Goal: Task Accomplishment & Management: Complete application form

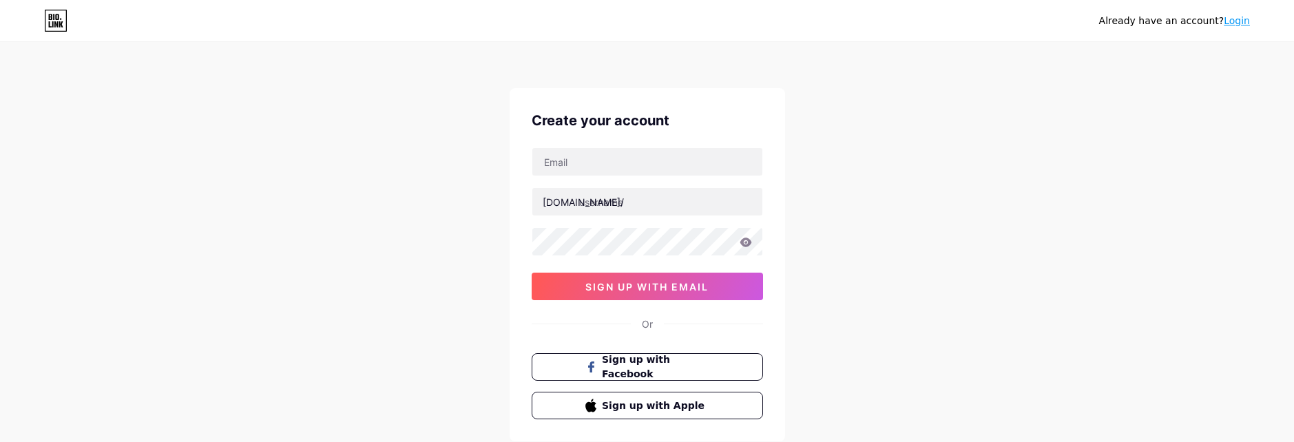
drag, startPoint x: 1115, startPoint y: 230, endPoint x: 1108, endPoint y: 231, distance: 7.0
click at [1115, 230] on div "Already have an account? Login Create your account bio.link/ 0cAFcWeA7PbkMN3diB…" at bounding box center [647, 263] width 1294 height 527
click at [363, 232] on div "Already have an account? Login Create your account bio.link/ 0cAFcWeA7PbkMN3diB…" at bounding box center [647, 263] width 1294 height 527
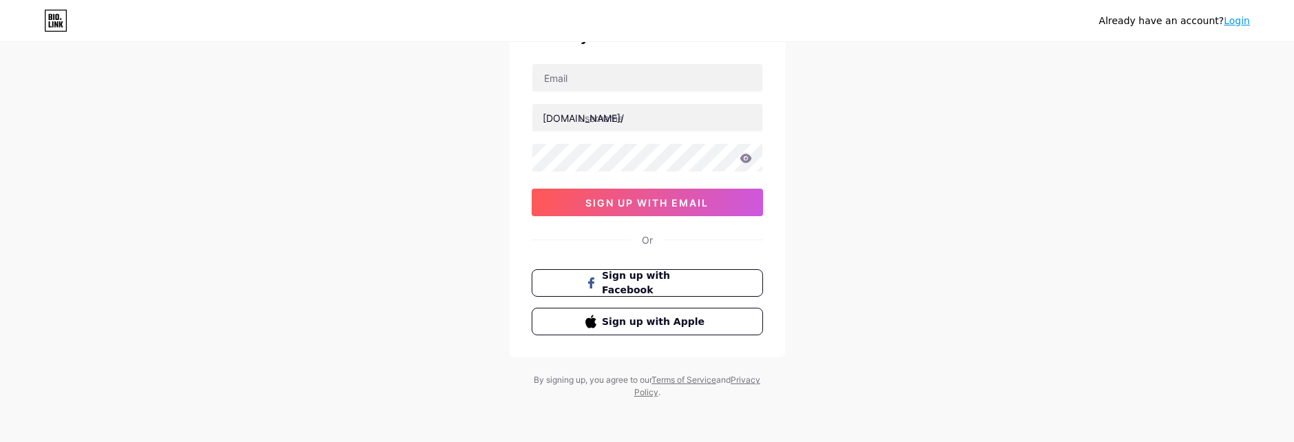
scroll to position [85, 0]
click at [835, 304] on div "Already have an account? Login Create your account bio.link/ 0cAFcWeA7PbkMN3diB…" at bounding box center [647, 178] width 1294 height 527
drag, startPoint x: 42, startPoint y: 138, endPoint x: 59, endPoint y: 135, distance: 17.6
click at [42, 138] on div "Already have an account? Login Create your account bio.link/ 0cAFcWeA7PbkMN3diB…" at bounding box center [647, 178] width 1294 height 527
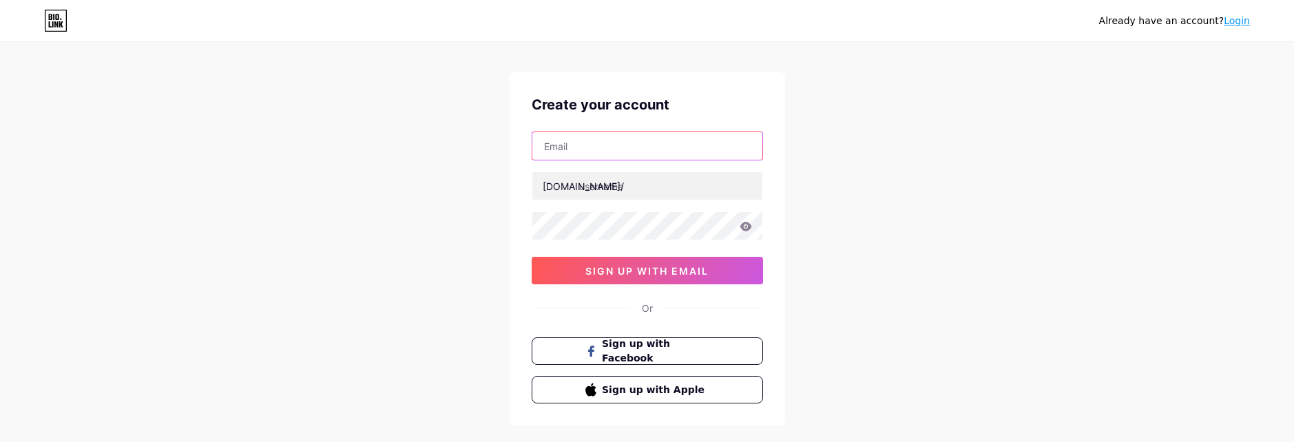
click at [611, 148] on input "text" at bounding box center [647, 146] width 230 height 28
paste input "[EMAIL_ADDRESS][DOMAIN_NAME]"
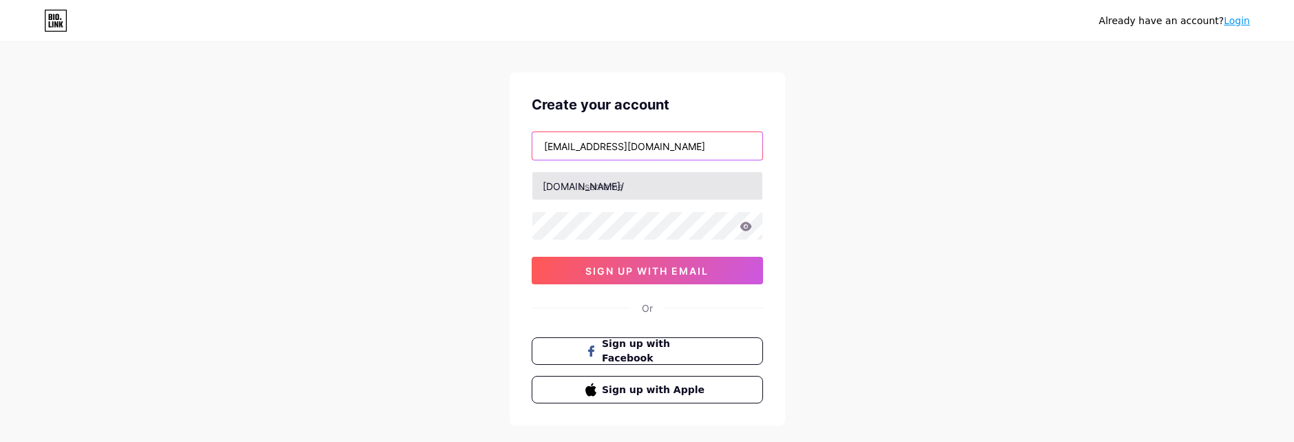
type input "[EMAIL_ADDRESS][DOMAIN_NAME]"
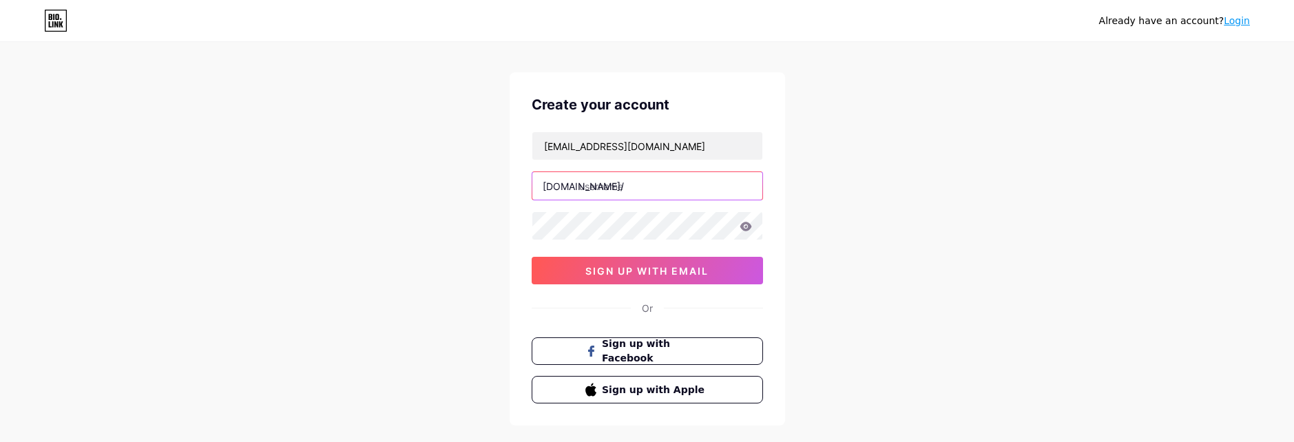
click at [642, 196] on input "text" at bounding box center [647, 186] width 230 height 28
type input "vip5000"
click at [742, 230] on icon at bounding box center [745, 226] width 12 height 9
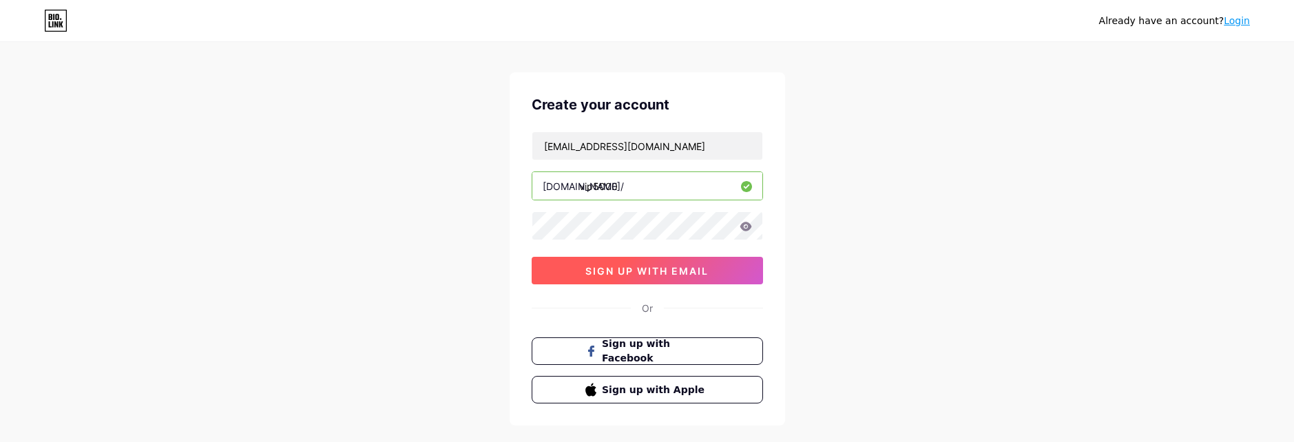
click at [691, 274] on span "sign up with email" at bounding box center [646, 271] width 123 height 12
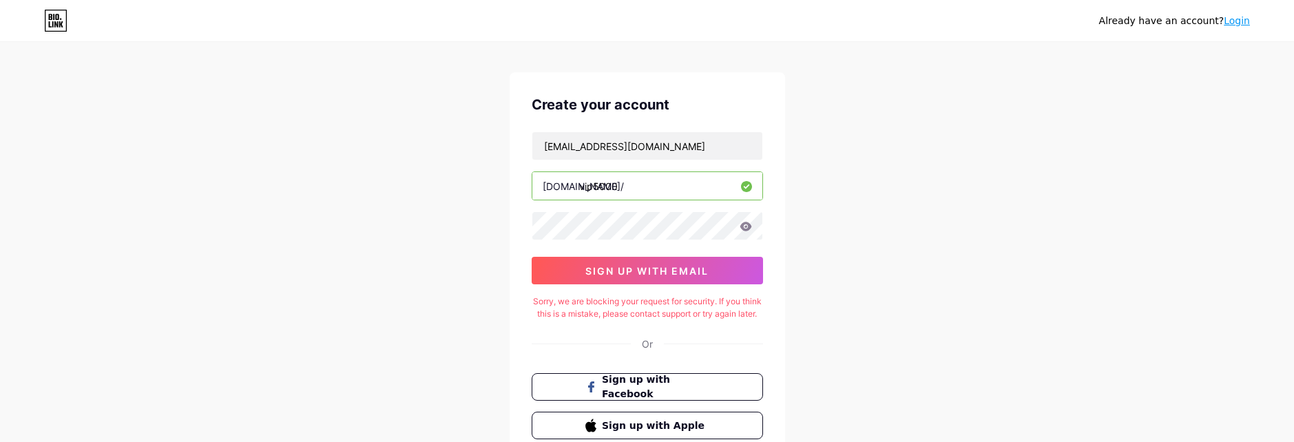
click at [328, 65] on div "Already have an account? Login Create your account vip5000forever@gmail.com bio…" at bounding box center [647, 265] width 1294 height 562
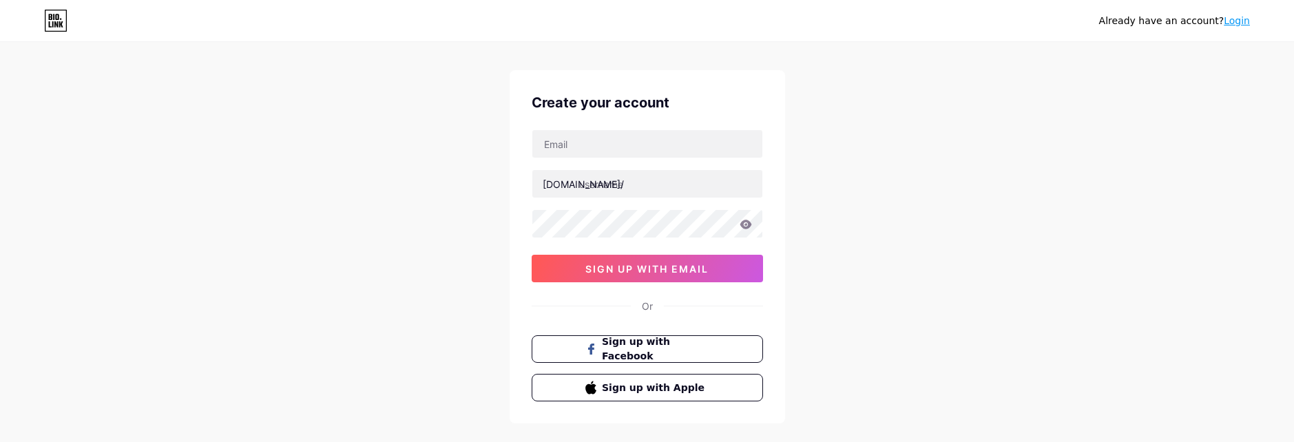
scroll to position [16, 0]
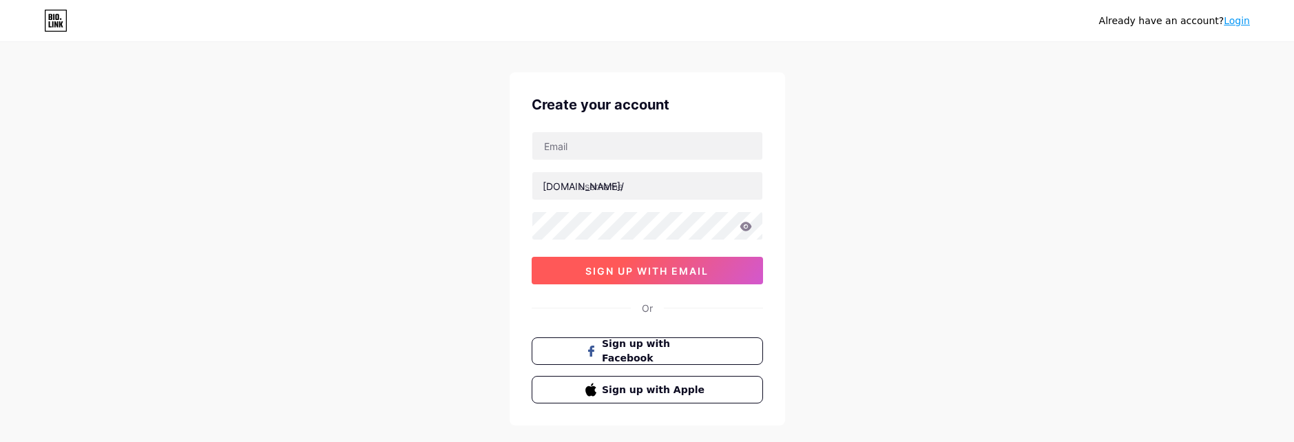
click at [663, 263] on button "sign up with email" at bounding box center [646, 271] width 231 height 28
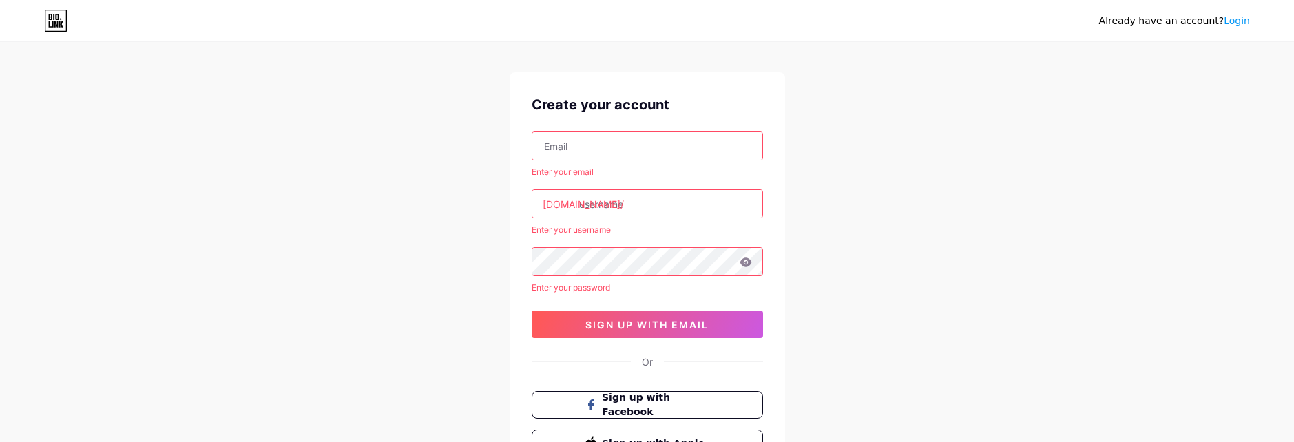
click at [612, 149] on input "text" at bounding box center [647, 146] width 230 height 28
type input "[EMAIL_ADDRESS][DOMAIN_NAME]"
click at [629, 209] on input "text" at bounding box center [647, 204] width 230 height 28
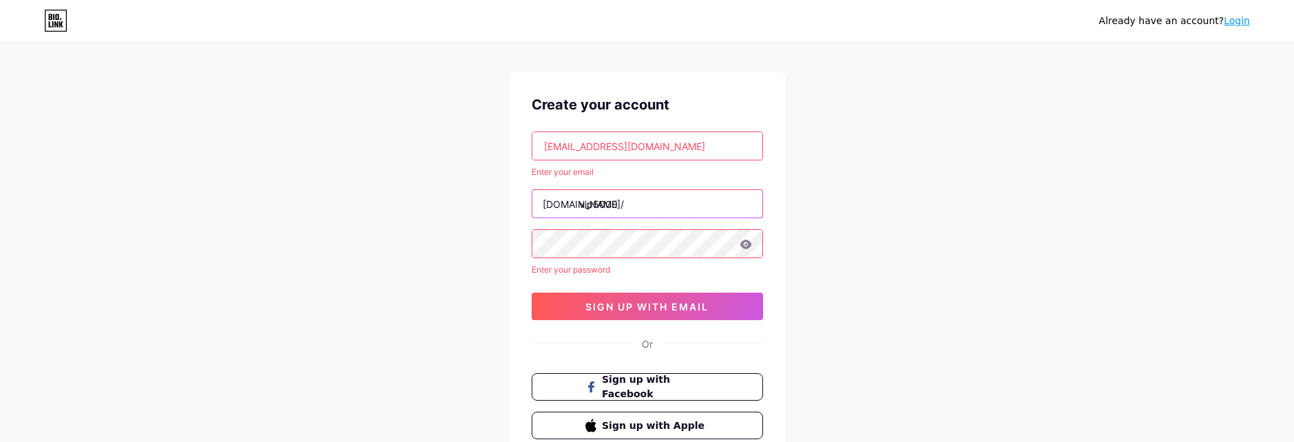
type input "vip5000"
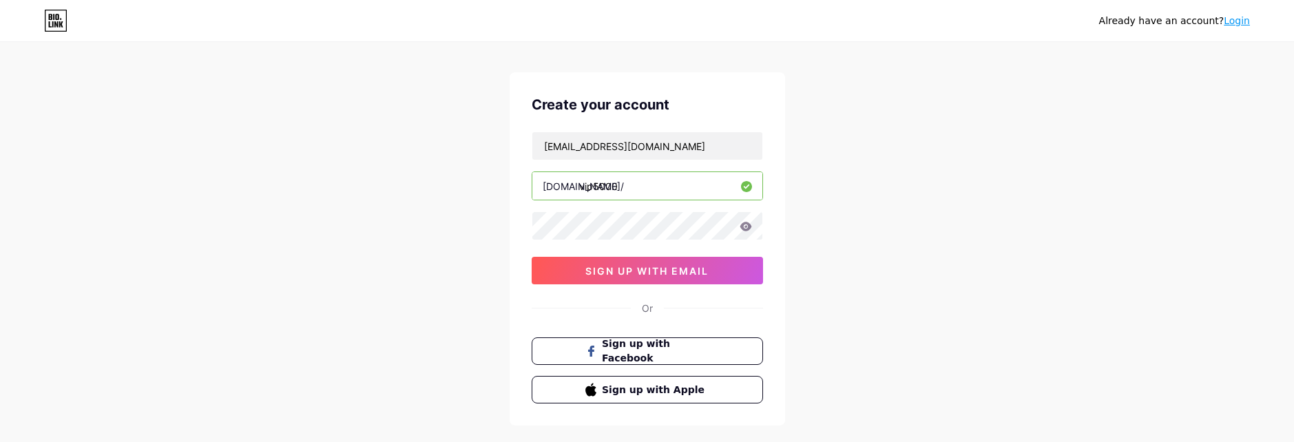
click at [741, 228] on icon at bounding box center [745, 226] width 12 height 9
click at [744, 230] on icon at bounding box center [745, 226] width 12 height 9
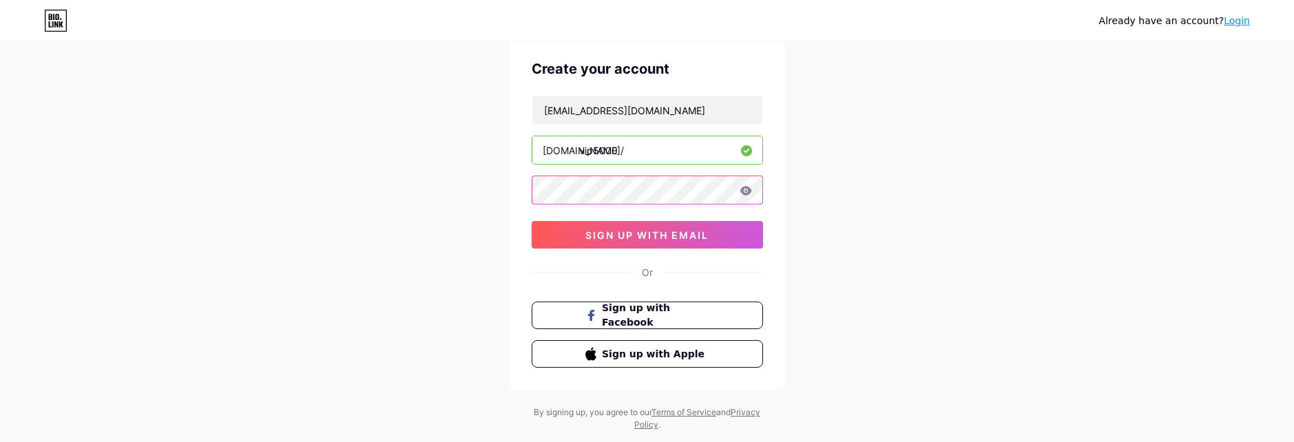
scroll to position [85, 0]
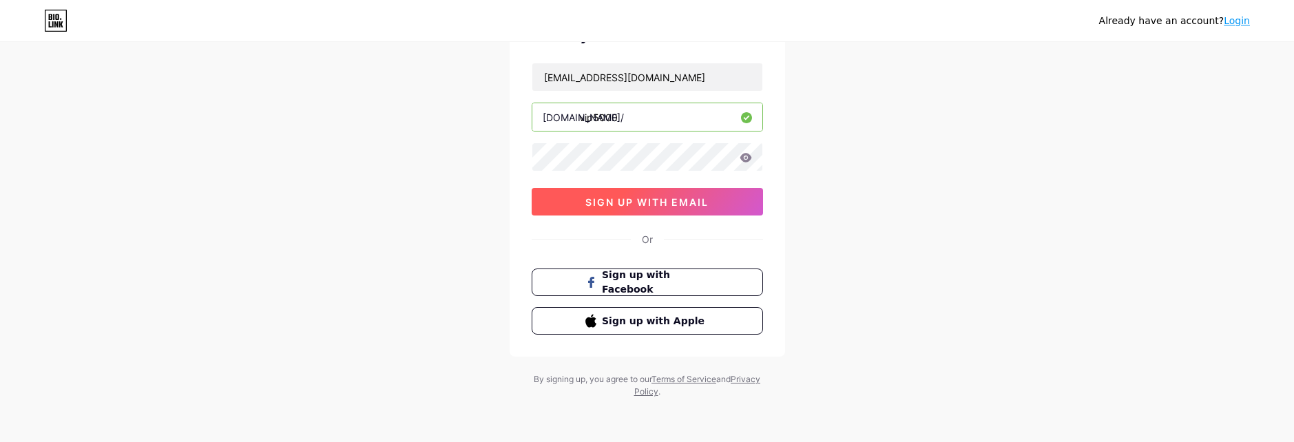
click at [698, 202] on span "sign up with email" at bounding box center [646, 202] width 123 height 12
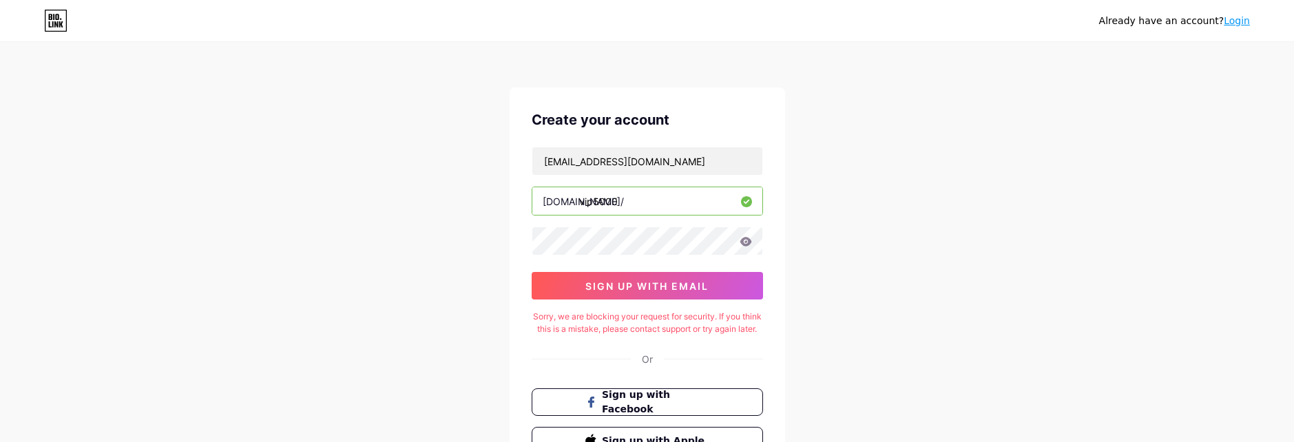
scroll to position [0, 0]
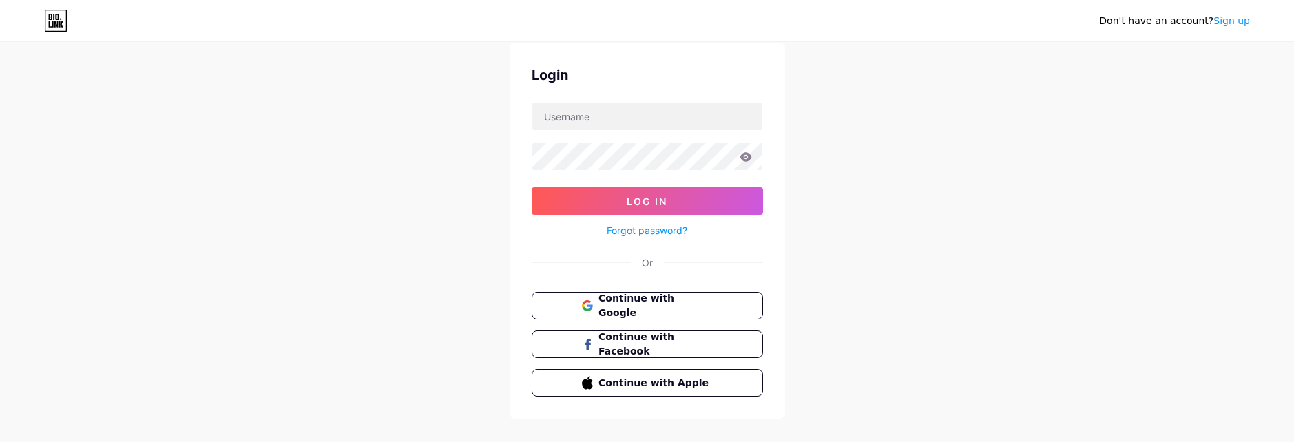
scroll to position [65, 0]
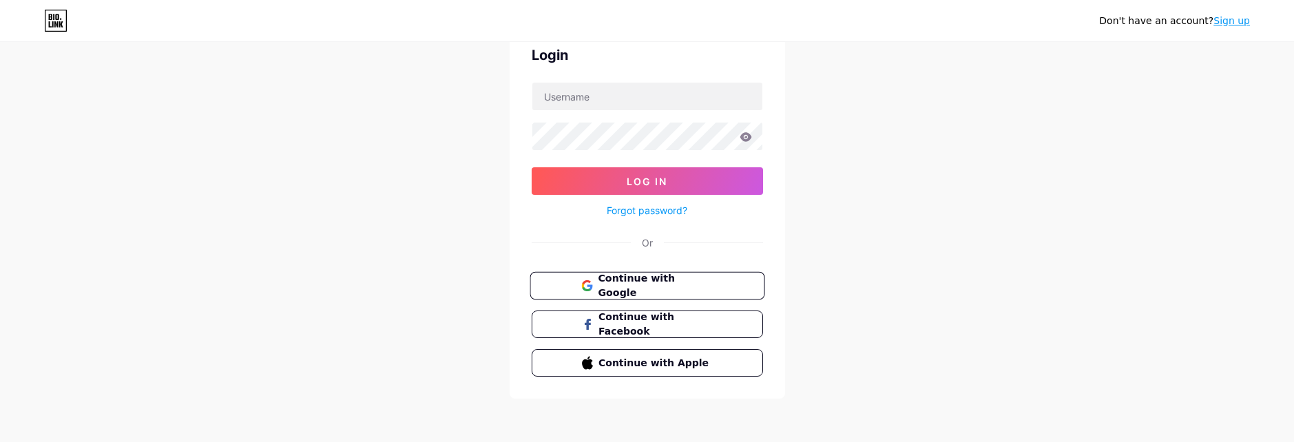
click at [728, 277] on button "Continue with Google" at bounding box center [646, 286] width 235 height 28
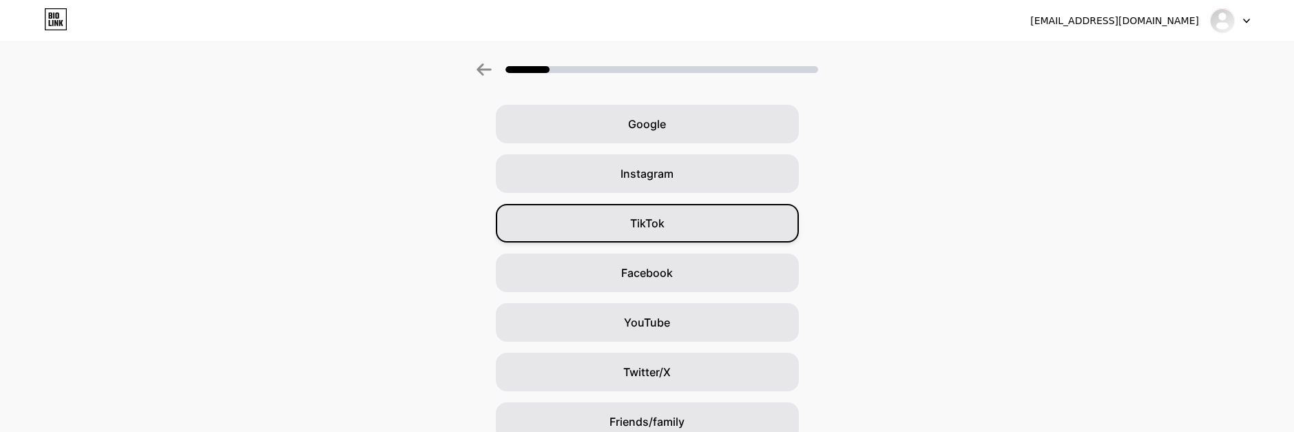
scroll to position [24, 0]
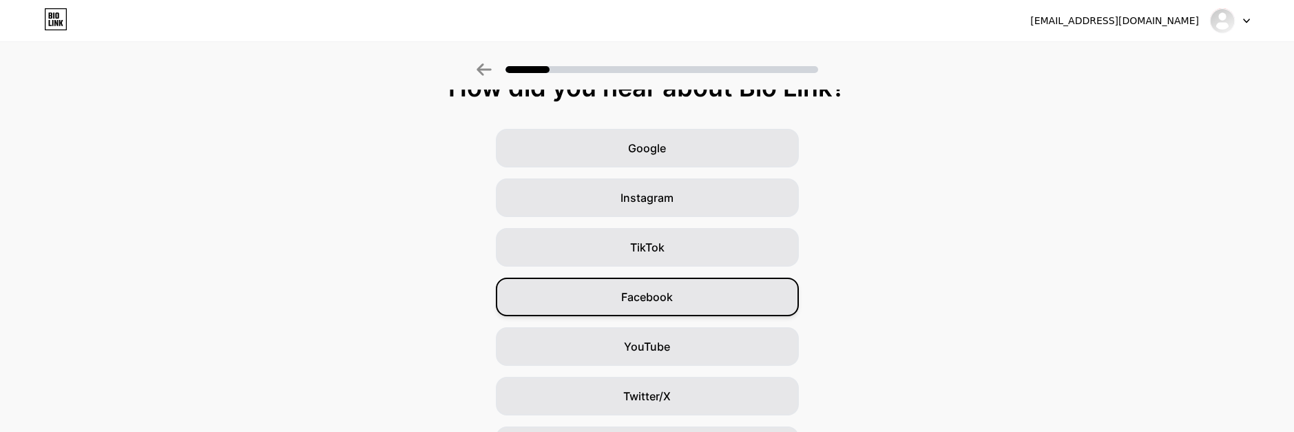
click at [695, 297] on div "Facebook" at bounding box center [647, 296] width 303 height 39
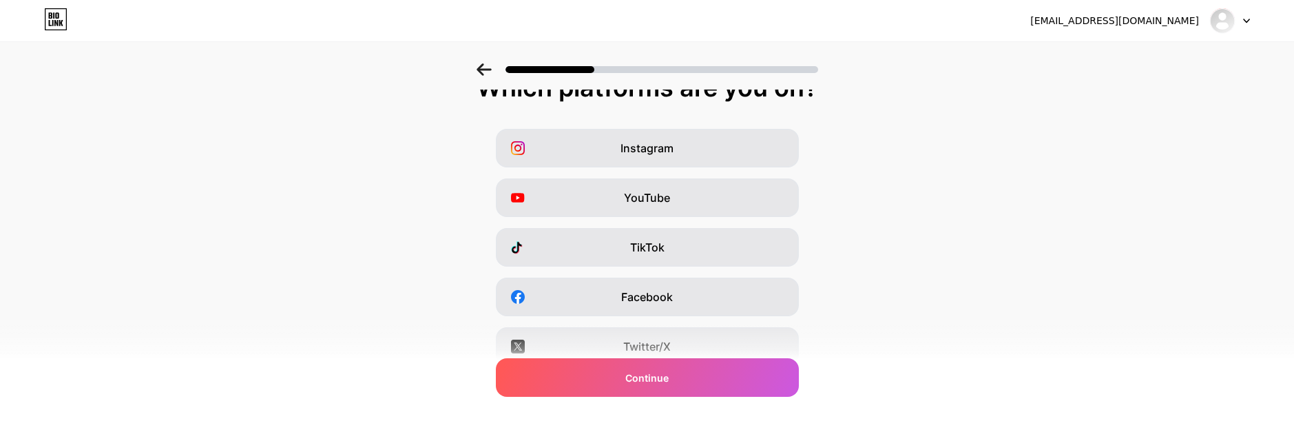
scroll to position [0, 0]
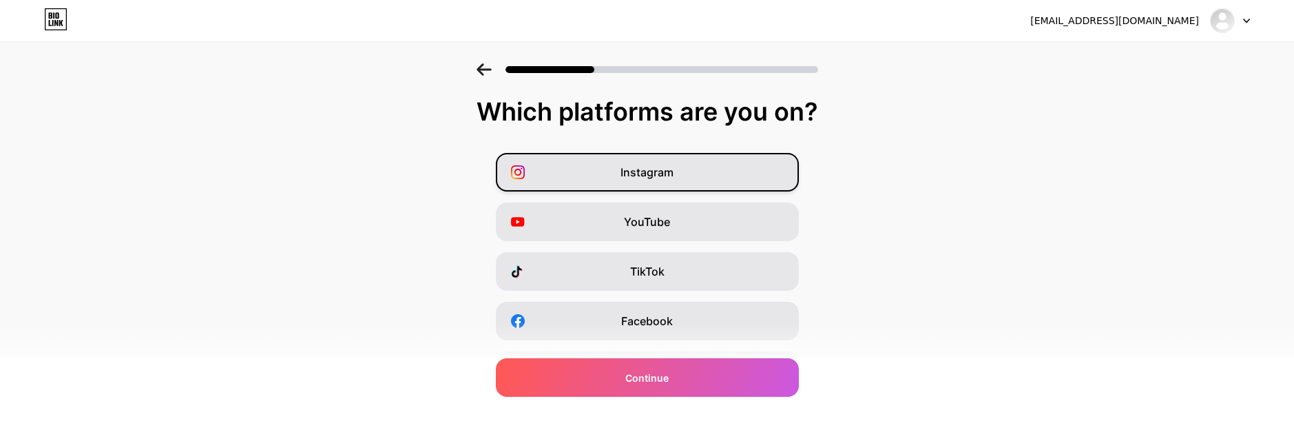
click at [772, 171] on div "Instagram" at bounding box center [647, 172] width 303 height 39
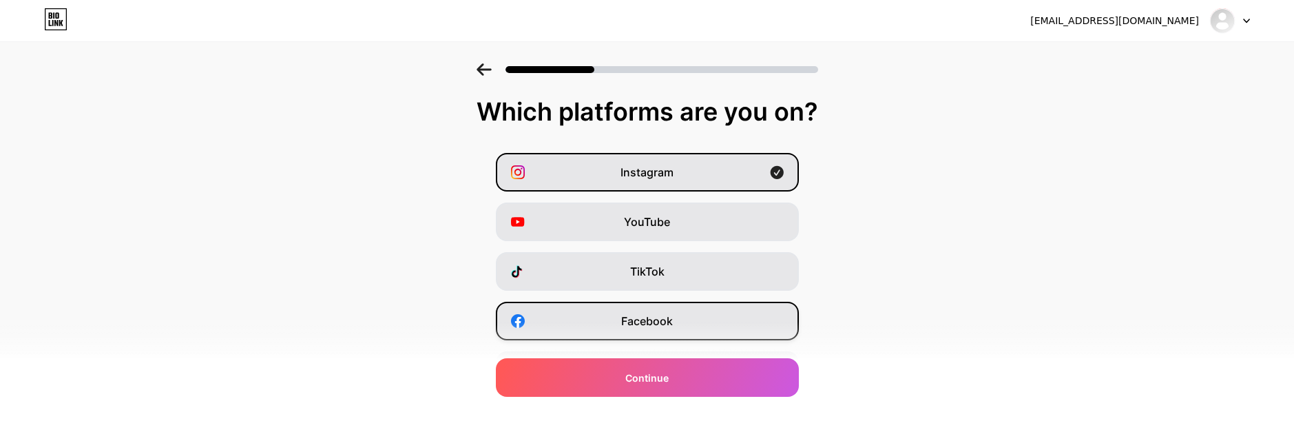
click at [731, 324] on div "Facebook" at bounding box center [647, 321] width 303 height 39
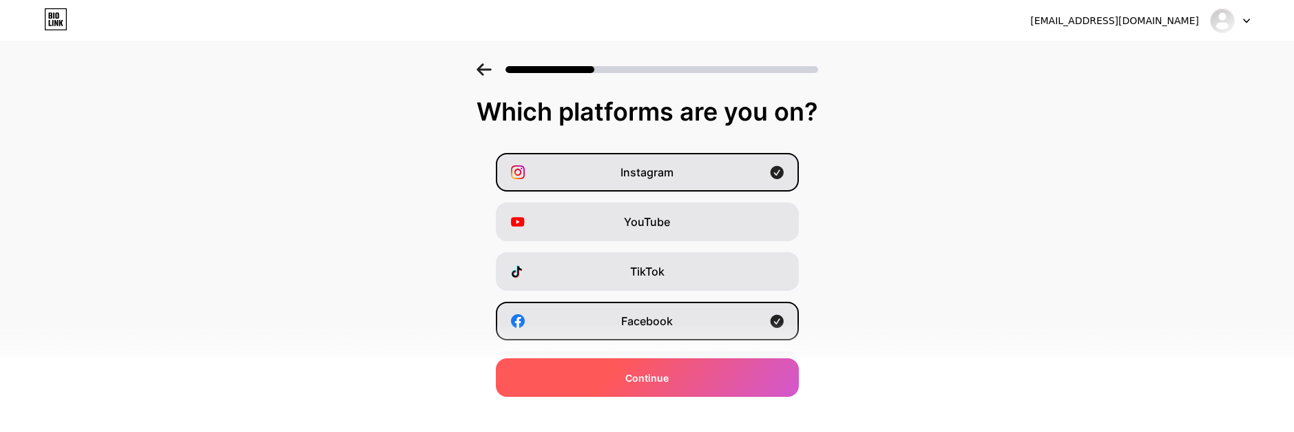
click at [747, 375] on div "Continue" at bounding box center [647, 377] width 303 height 39
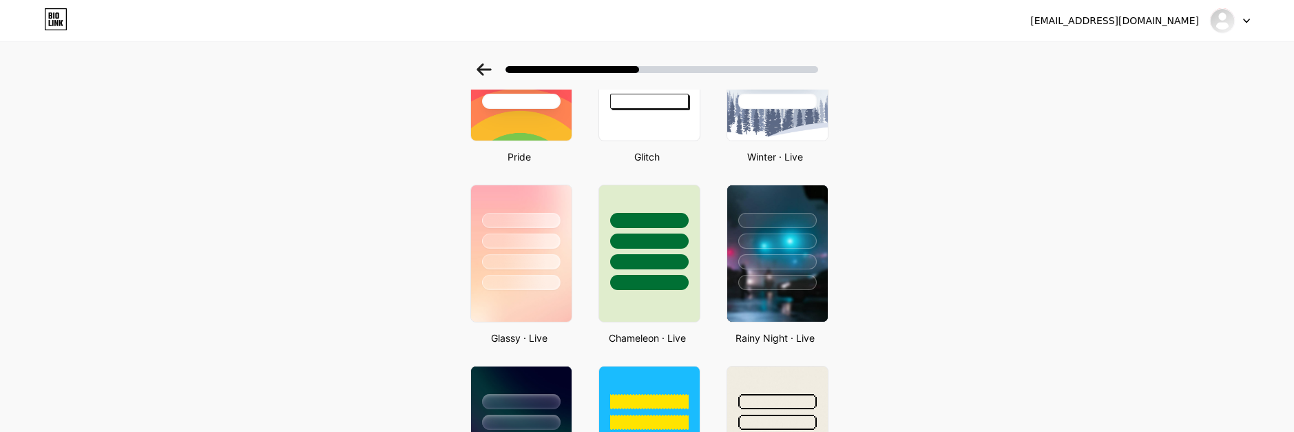
scroll to position [313, 0]
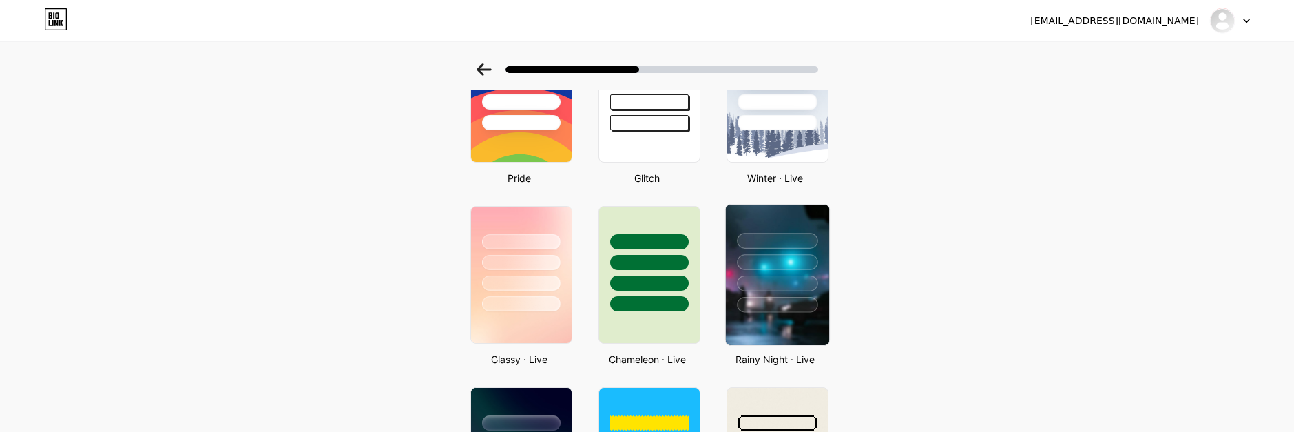
click at [789, 259] on div at bounding box center [777, 262] width 81 height 16
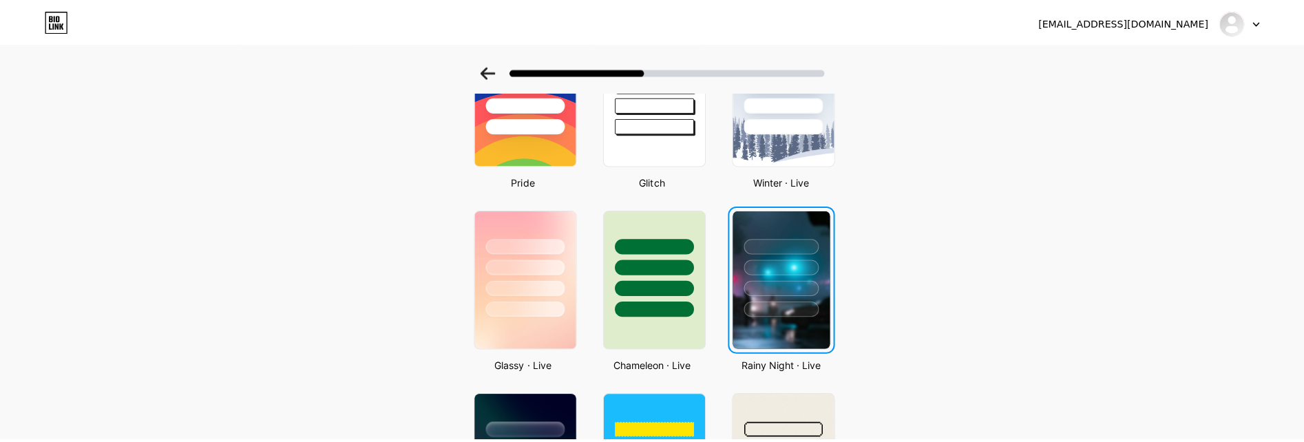
scroll to position [0, 0]
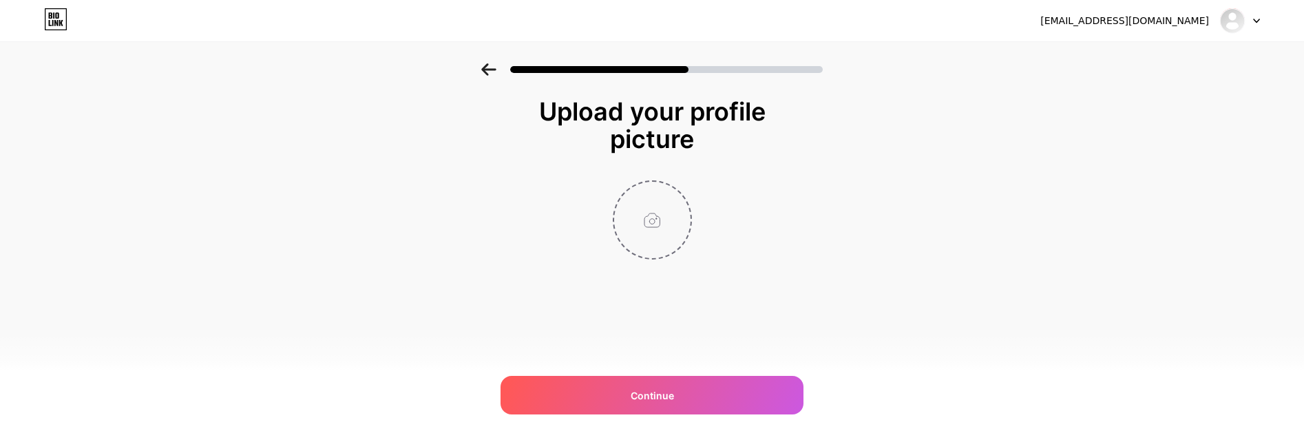
click at [642, 228] on input "file" at bounding box center [652, 220] width 76 height 76
type input "C:\fakepath\VIP5000MAXPRO.png"
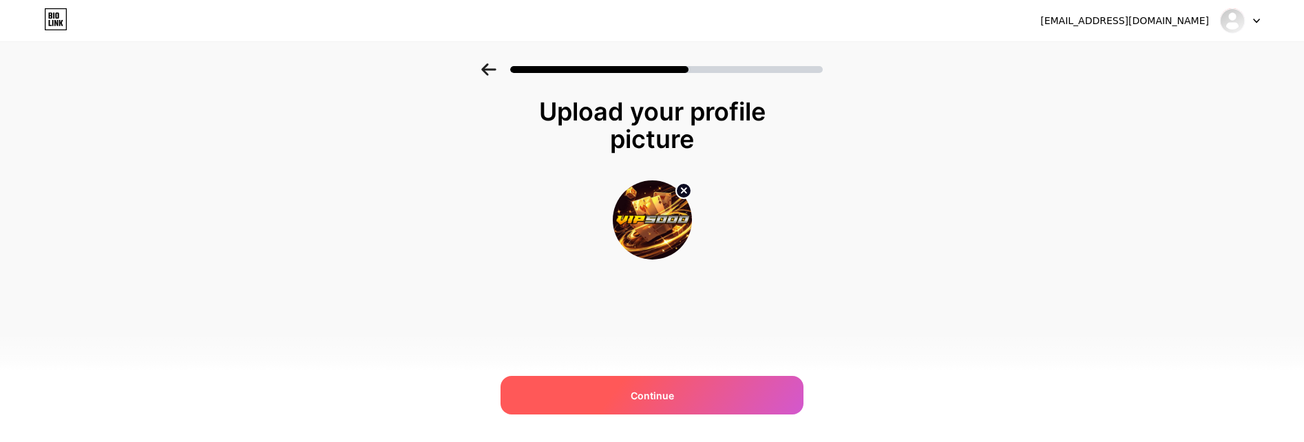
click at [633, 390] on span "Continue" at bounding box center [652, 395] width 43 height 14
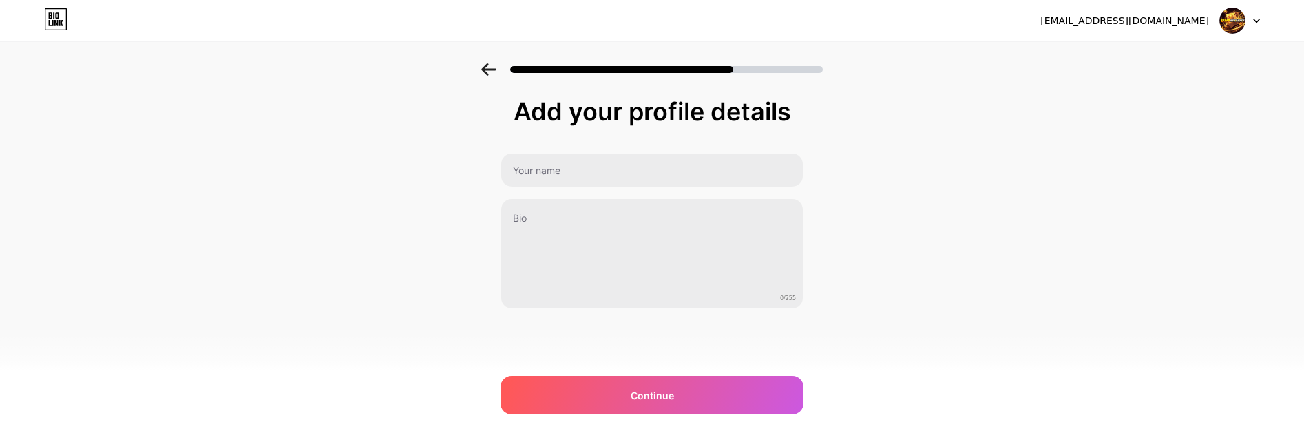
click at [1098, 229] on div "Add your profile details 0/255 Continue Error" at bounding box center [652, 220] width 1304 height 315
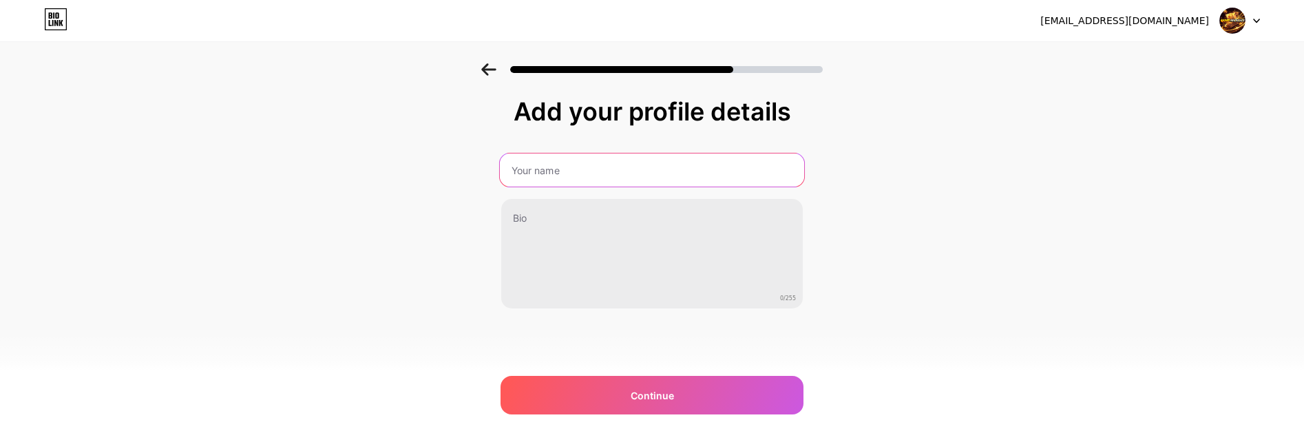
click at [639, 161] on input "text" at bounding box center [652, 170] width 304 height 33
click at [556, 169] on input "VIP5000" at bounding box center [652, 170] width 304 height 33
paste input ": Surga Slot Online dengan Bonus Melimpah dan Fitur Eksklusif!"
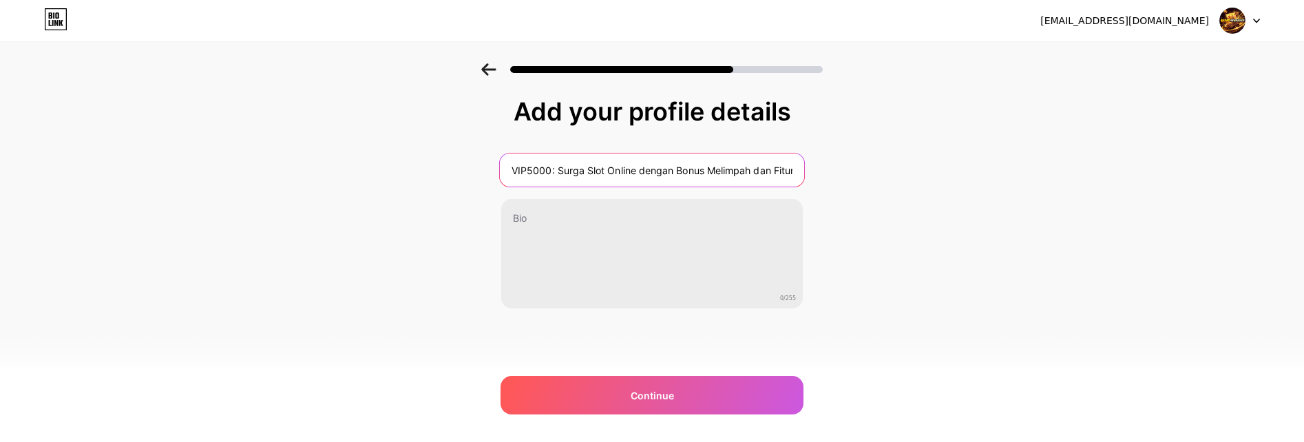
scroll to position [0, 48]
click at [527, 170] on input "VIP5000: Surga Slot Online dengan Bonus Melimpah dan Fitur Eksklusif!" at bounding box center [652, 170] width 304 height 33
click at [536, 167] on input "VIP5000: Surga Slot Online dengan Bonus Melimpah dan Fitur Eksklusif!" at bounding box center [652, 170] width 304 height 33
drag, startPoint x: 536, startPoint y: 167, endPoint x: 543, endPoint y: 166, distance: 7.7
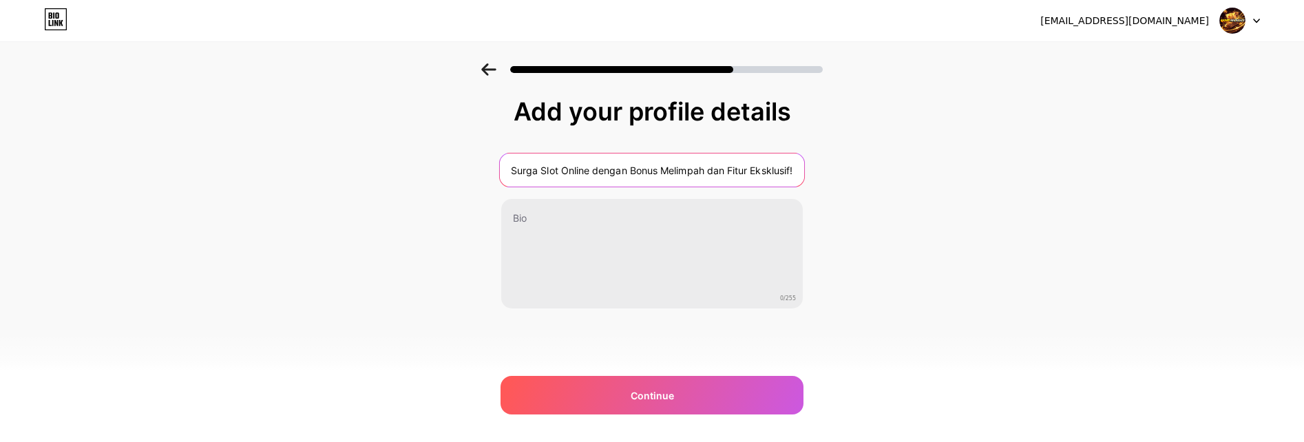
click at [543, 166] on input "VIP5000: Surga Slot Online dengan Bonus Melimpah dan Fitur Eksklusif!" at bounding box center [652, 170] width 304 height 33
click at [544, 167] on input "VIP5000: Surga Slot Online dengan Bonus Melimpah dan Fitur Eksklusif!" at bounding box center [652, 170] width 304 height 33
click at [549, 167] on input "VIP5000: Surga Slot Online dengan Bonus Melimpah dan Fitur Eksklusif!" at bounding box center [652, 170] width 304 height 33
type input "VIP5000: Surga Game Online dengan Bonus Melimpah dan Fitur Eksklusif!"
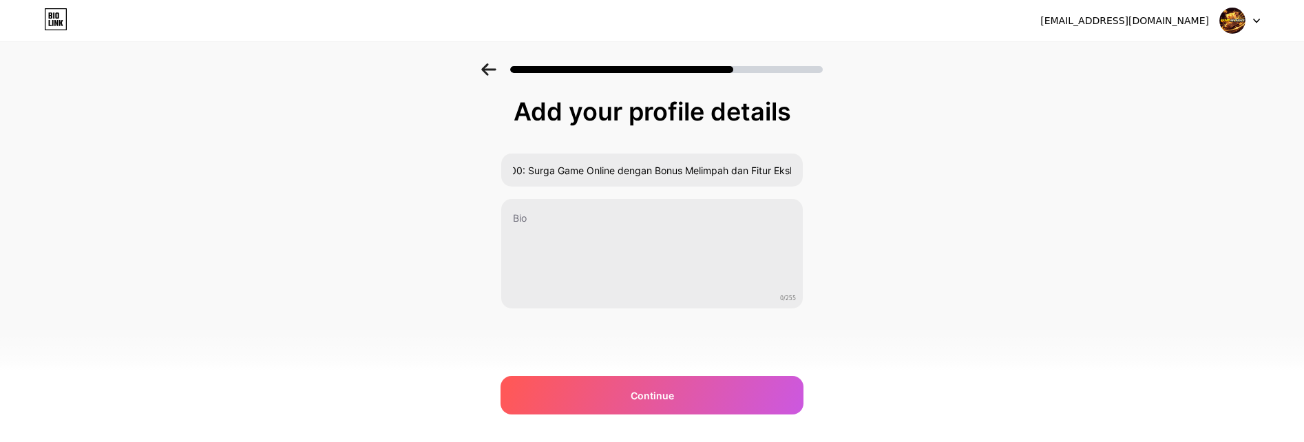
click at [977, 154] on div "Add your profile details VIP5000: Surga Game Online dengan Bonus Melimpah dan F…" at bounding box center [652, 220] width 1304 height 315
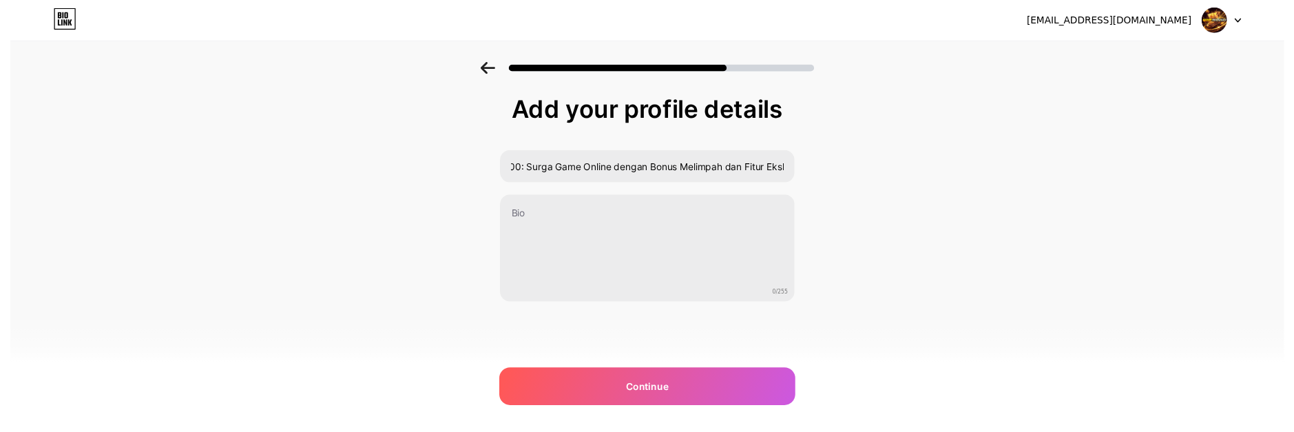
scroll to position [0, 0]
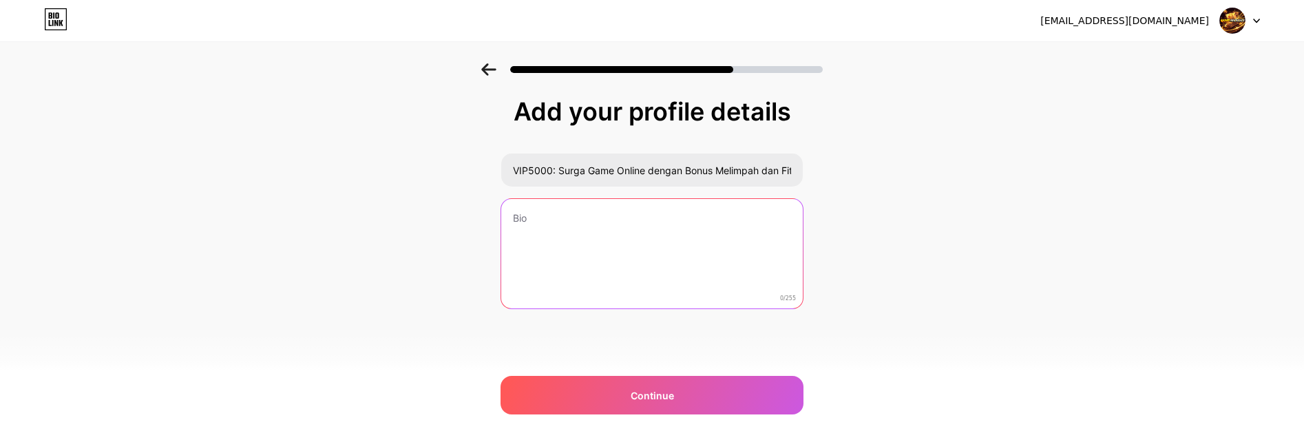
click at [646, 237] on textarea at bounding box center [652, 254] width 302 height 111
paste textarea "Nikmati pengalaman bermain slot online terbaik di VIP5000, di mana bonus melimp…"
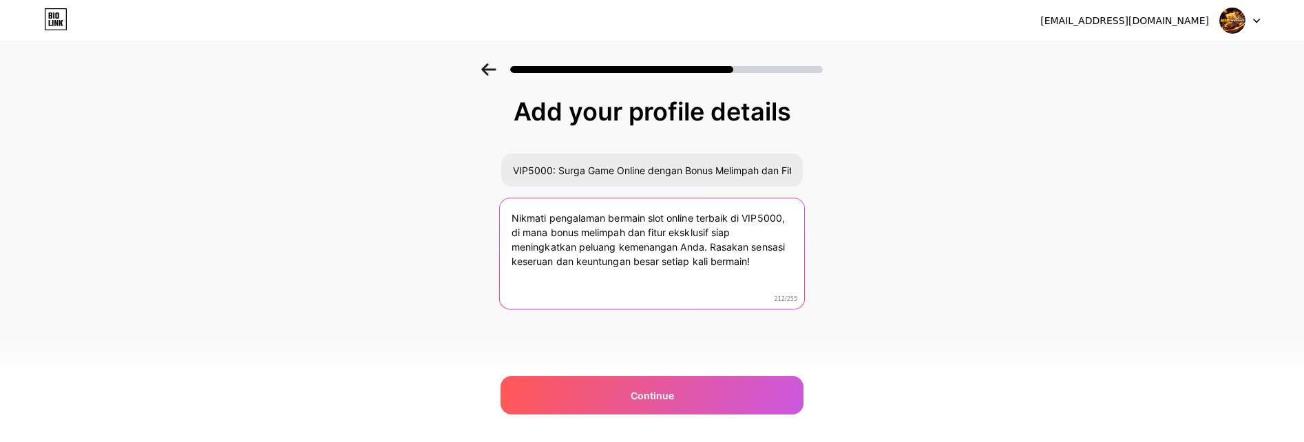
click at [660, 214] on textarea "Nikmati pengalaman bermain slot online terbaik di VIP5000, di mana bonus melimp…" at bounding box center [652, 254] width 304 height 112
drag, startPoint x: 660, startPoint y: 214, endPoint x: 649, endPoint y: 215, distance: 10.3
click at [649, 215] on textarea "Nikmati pengalaman bermain slot online terbaik di VIP5000, di mana bonus melimp…" at bounding box center [652, 254] width 304 height 112
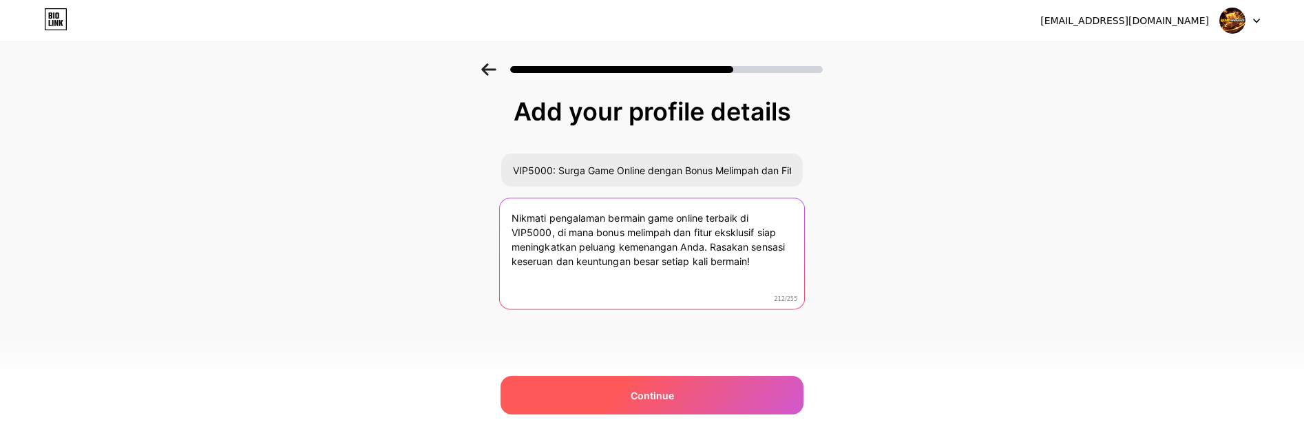
type textarea "Nikmati pengalaman bermain game online terbaik di VIP5000, di mana bonus melimp…"
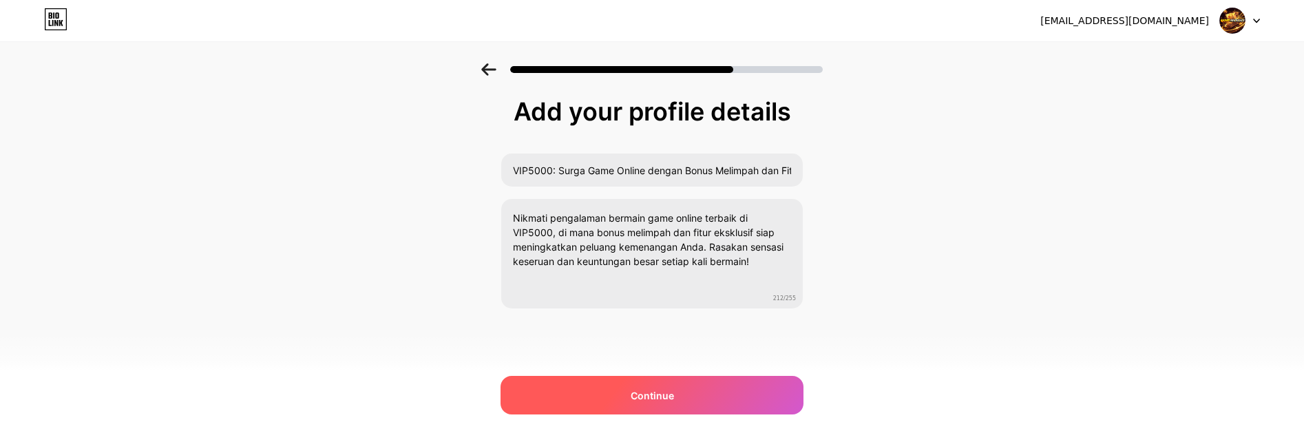
drag, startPoint x: 645, startPoint y: 401, endPoint x: 618, endPoint y: 376, distance: 37.0
click at [637, 398] on span "Continue" at bounding box center [652, 395] width 43 height 14
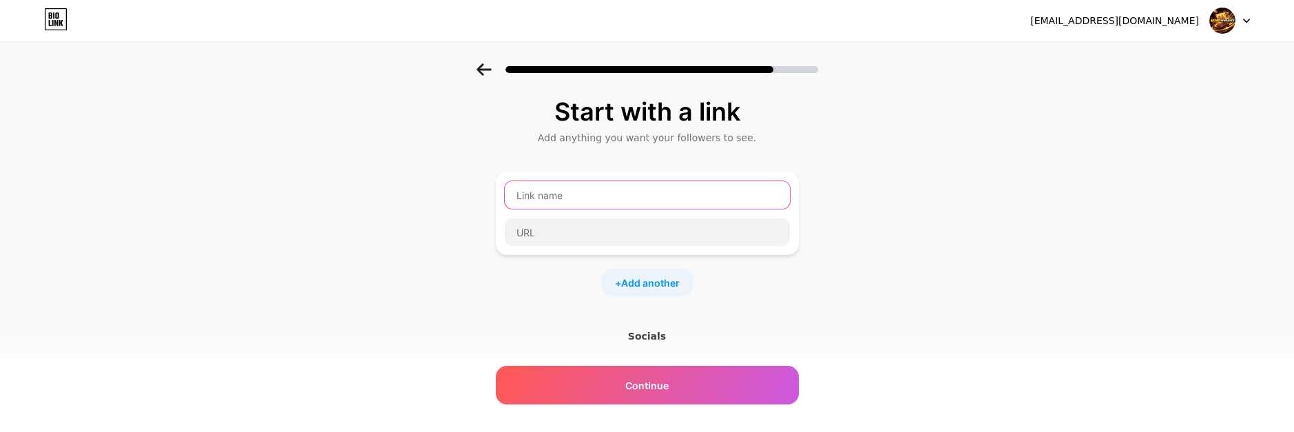
click at [593, 193] on input "text" at bounding box center [647, 195] width 285 height 28
type input "l"
type input "k"
type input "l"
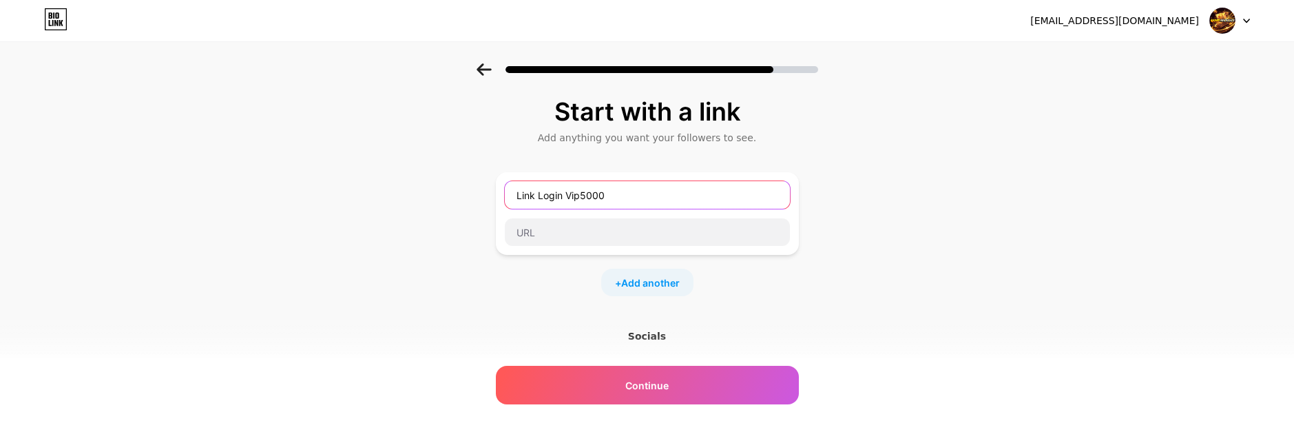
type input "Link Login Vip5000"
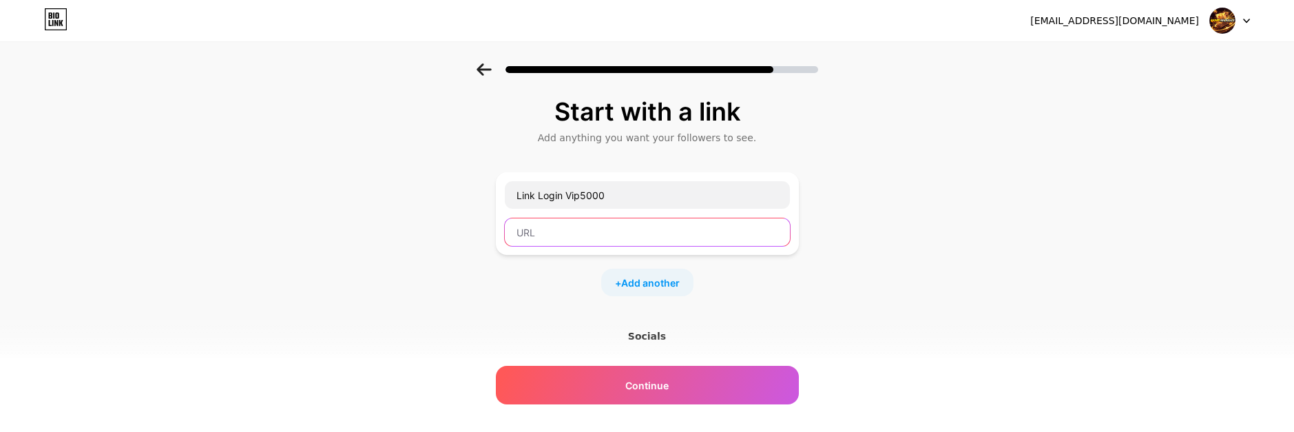
click at [535, 225] on input "text" at bounding box center [647, 232] width 285 height 28
paste input "https://fno7.short.gy/vip5000"
type input "https://fno7.short.gy/vip5000"
click at [901, 254] on div "Start with a link Add anything you want your followers to see. Link Login Vip50…" at bounding box center [647, 305] width 1294 height 484
click at [653, 289] on span "Add another" at bounding box center [650, 282] width 59 height 14
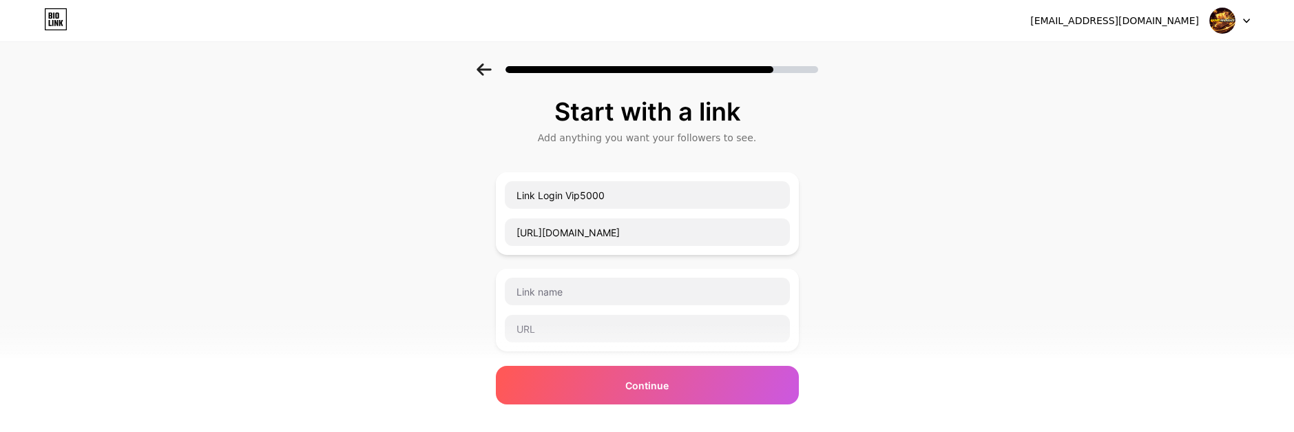
scroll to position [69, 0]
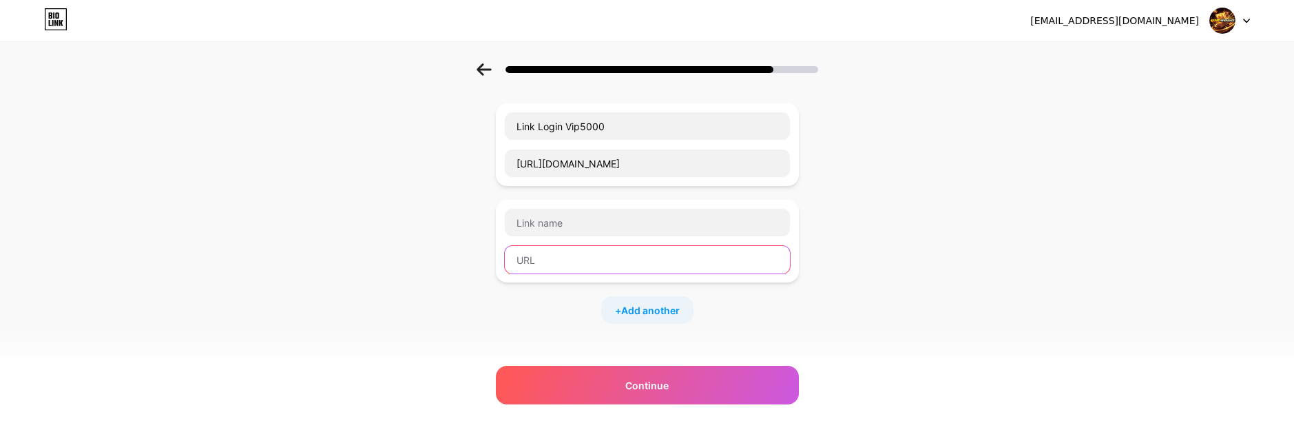
click at [682, 267] on input "text" at bounding box center [647, 260] width 285 height 28
paste input "https://vip5000.it.com/"
type input "https://vip5000.it.com/"
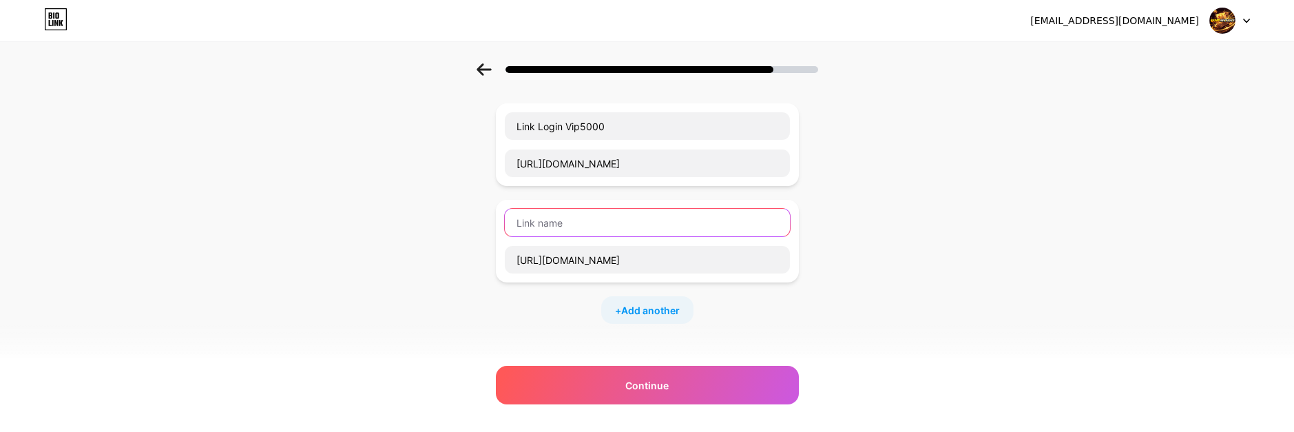
click at [604, 226] on input "text" at bounding box center [647, 223] width 285 height 28
type input "l"
type input "Link Daftar Vip5000"
click at [664, 313] on span "Add another" at bounding box center [650, 310] width 59 height 14
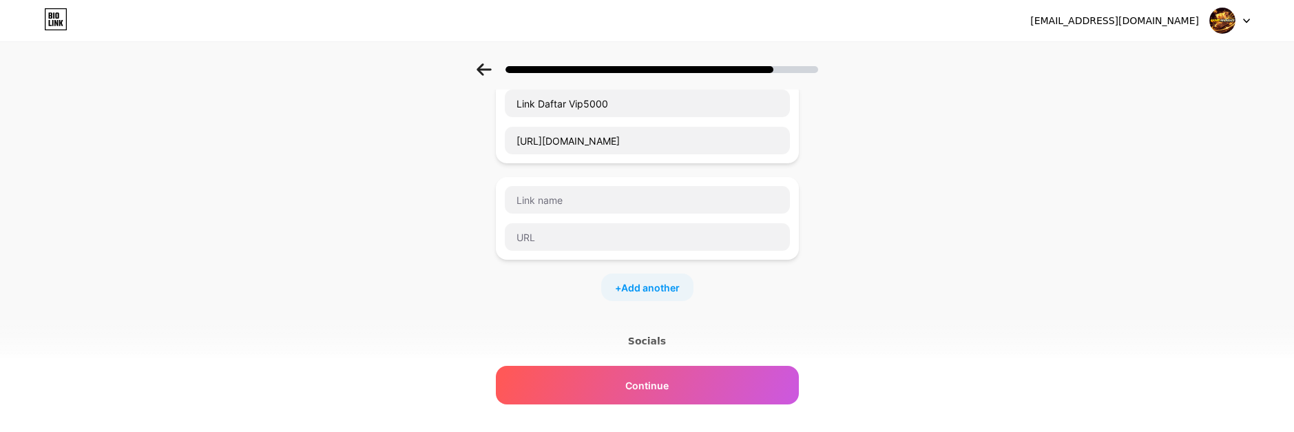
scroll to position [275, 0]
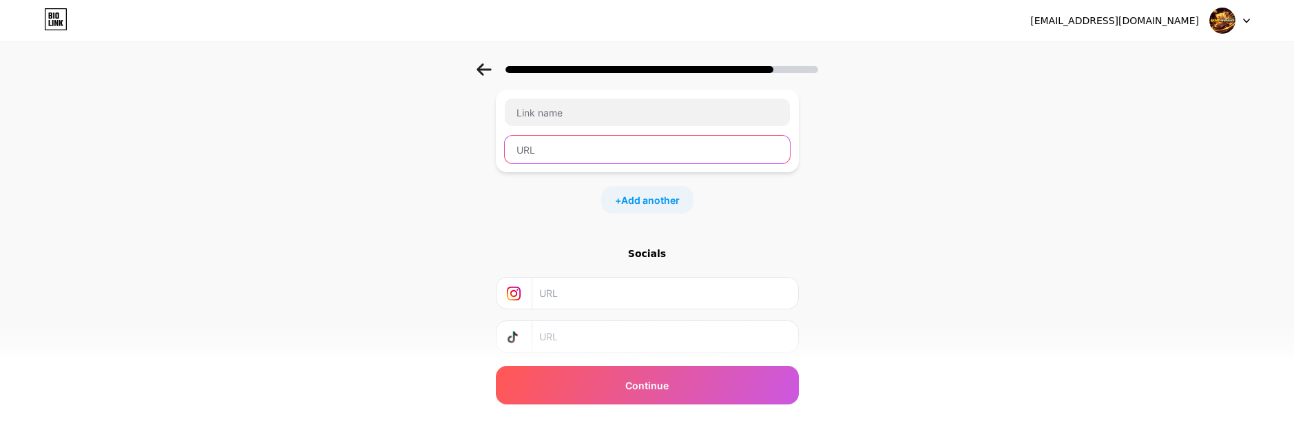
click at [570, 144] on input "text" at bounding box center [647, 150] width 285 height 28
paste input "https://themissinggirlmovie.com"
type input "https://themissinggirlmovie.com"
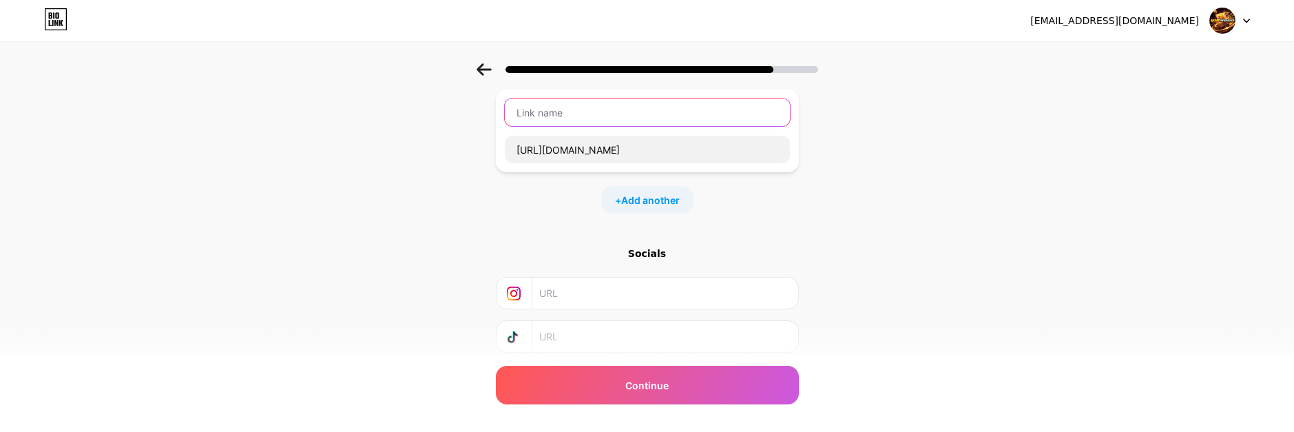
click at [571, 116] on input "text" at bounding box center [647, 112] width 285 height 28
type input "Link Alternatif Vip5000"
click at [957, 184] on div "Start with a link Add anything you want your followers to see. Link Login Vip50…" at bounding box center [647, 126] width 1294 height 677
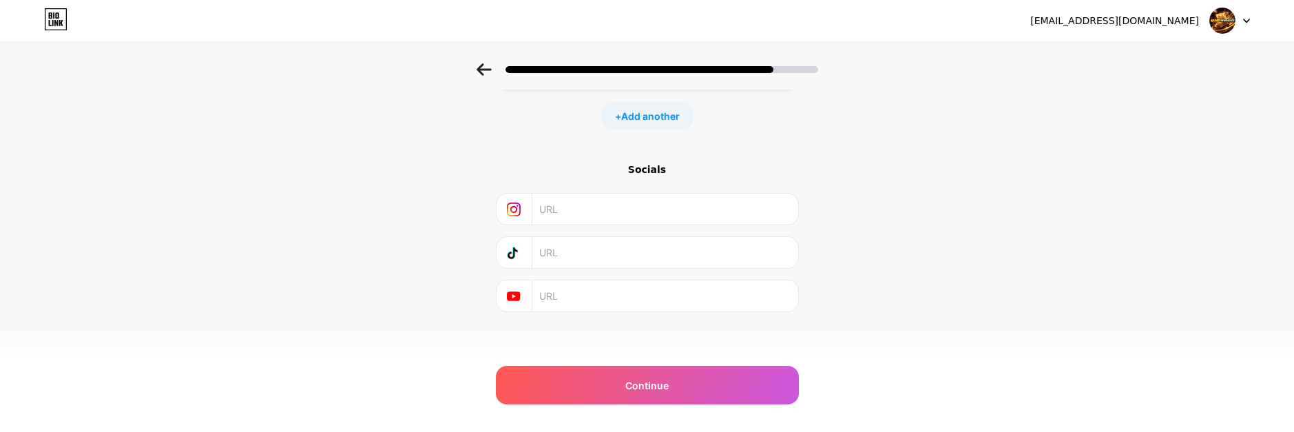
scroll to position [363, 0]
click at [867, 210] on div "Start with a link Add anything you want your followers to see. Link Login Vip50…" at bounding box center [647, 38] width 1294 height 677
click at [578, 207] on input "text" at bounding box center [664, 204] width 250 height 31
paste input "https://www.instagram.com/vip5000official"
type input "https://www.instagram.com/vip5000official"
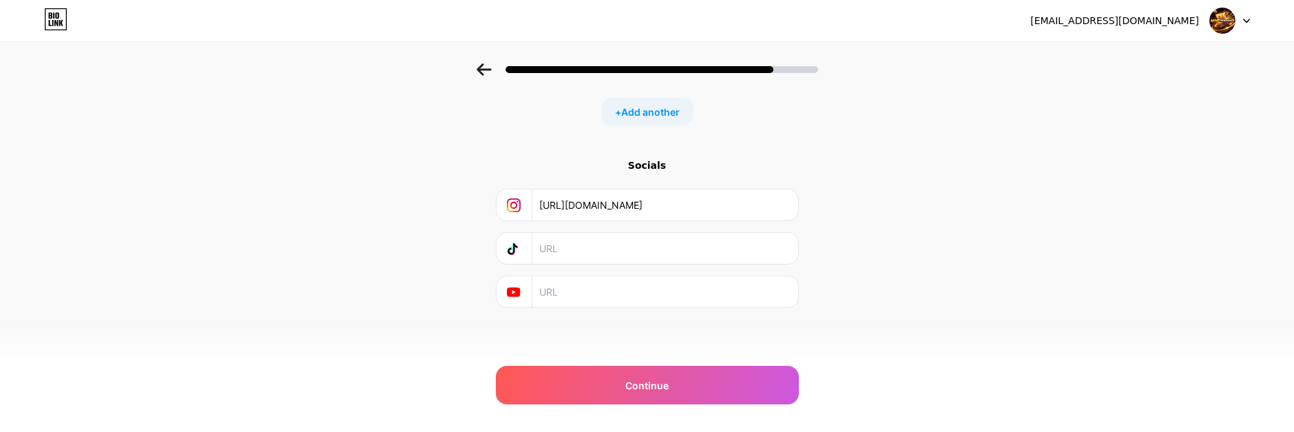
click at [905, 231] on div "Start with a link Add anything you want your followers to see. Link Login Vip50…" at bounding box center [647, 38] width 1294 height 677
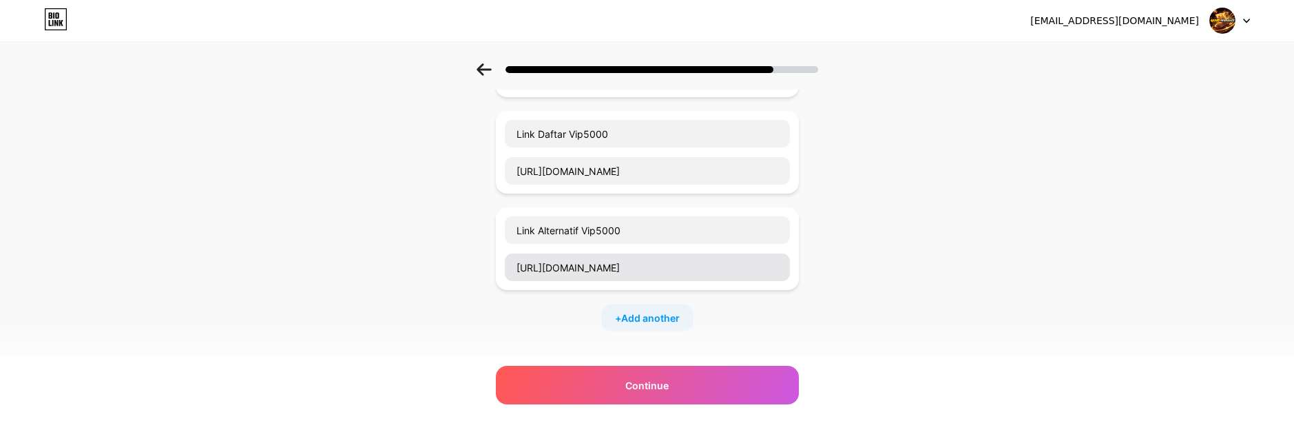
scroll to position [157, 0]
click at [641, 315] on span "Add another" at bounding box center [650, 318] width 59 height 14
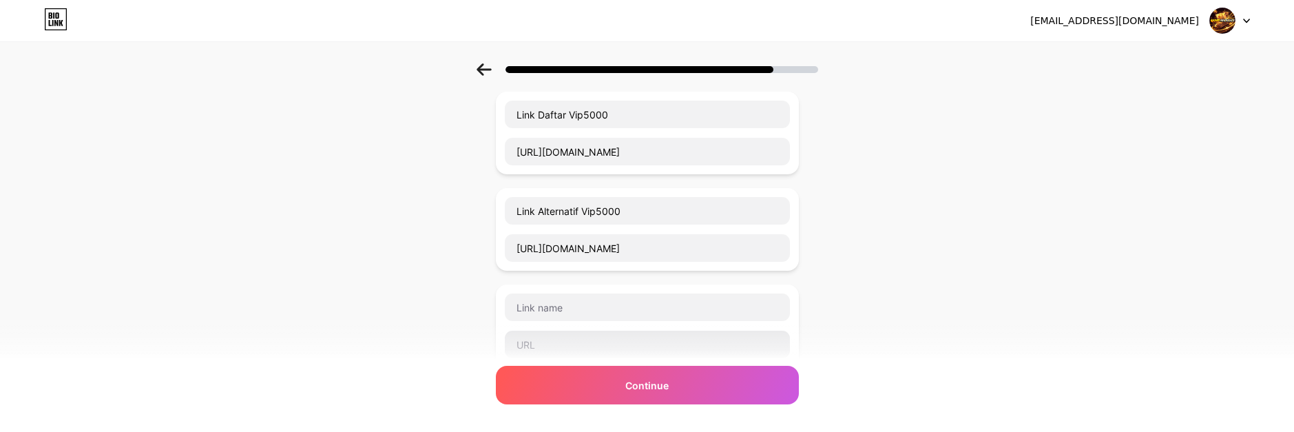
scroll to position [295, 0]
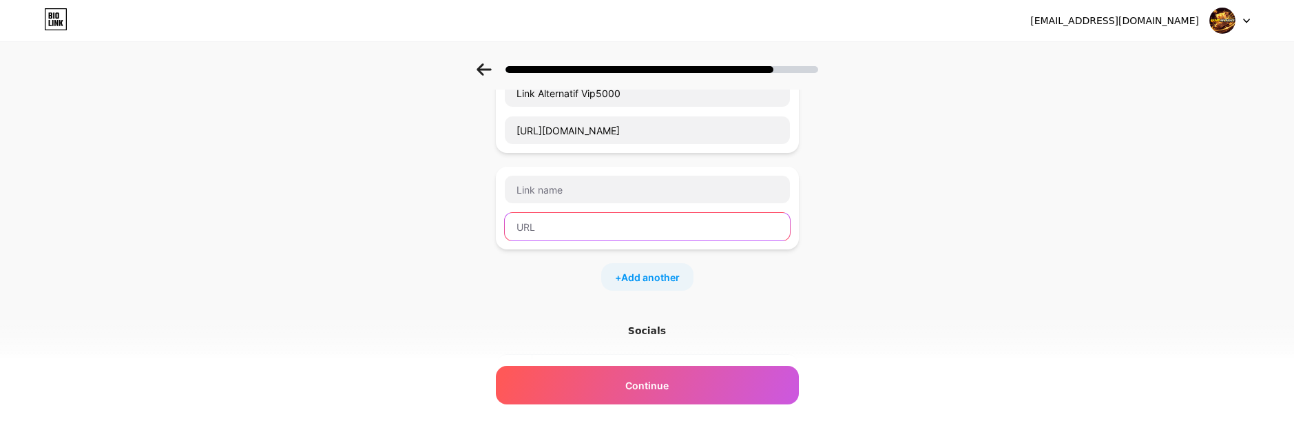
click at [599, 235] on input "text" at bounding box center [647, 227] width 285 height 28
paste input "https://tawk.to/chat/68dfed40012ea6195802d5f5/1j6lbdhsk"
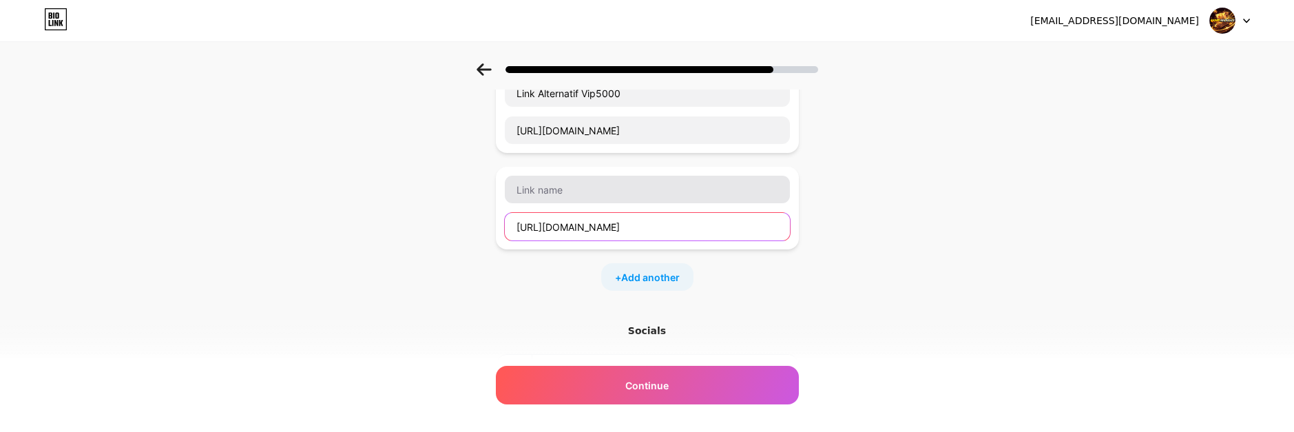
scroll to position [0, 12]
type input "https://tawk.to/chat/68dfed40012ea6195802d5f5/1j6lbdhsk"
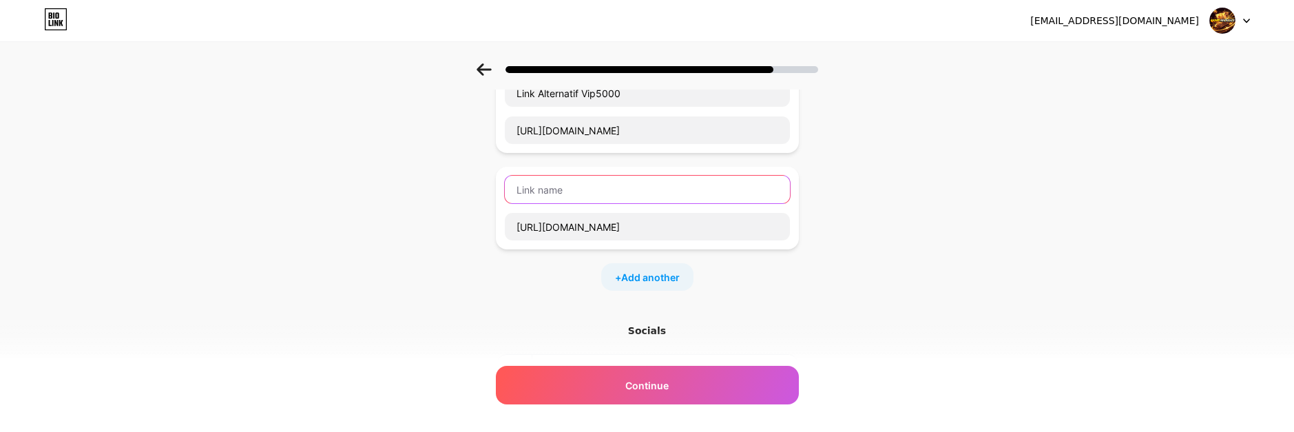
scroll to position [0, 0]
click at [565, 191] on input "text" at bounding box center [647, 190] width 285 height 28
type input "l"
type input "LiveChat Vip5000"
click at [654, 279] on span "Add another" at bounding box center [650, 277] width 59 height 14
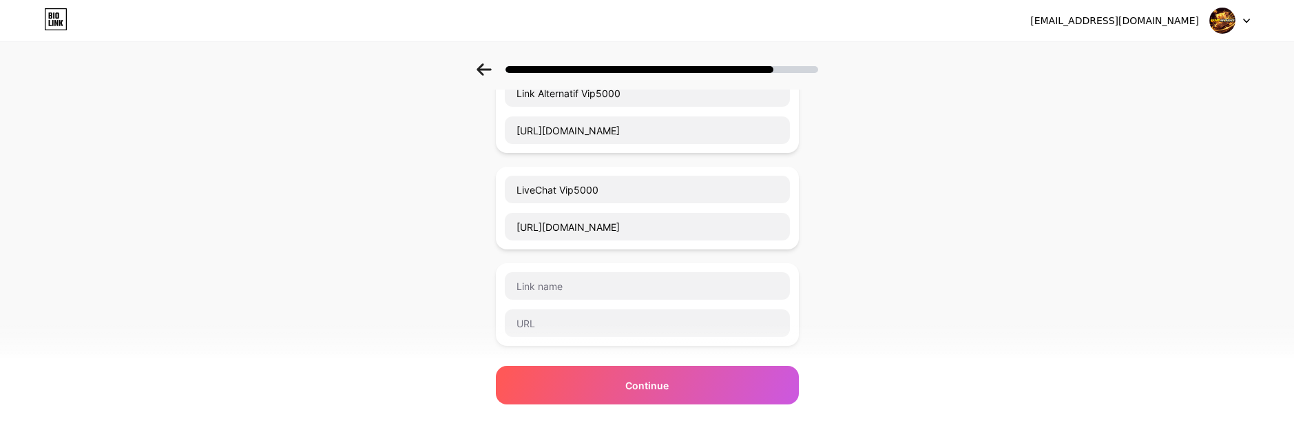
click at [578, 304] on div at bounding box center [647, 304] width 286 height 66
click at [552, 320] on input "text" at bounding box center [647, 323] width 285 height 28
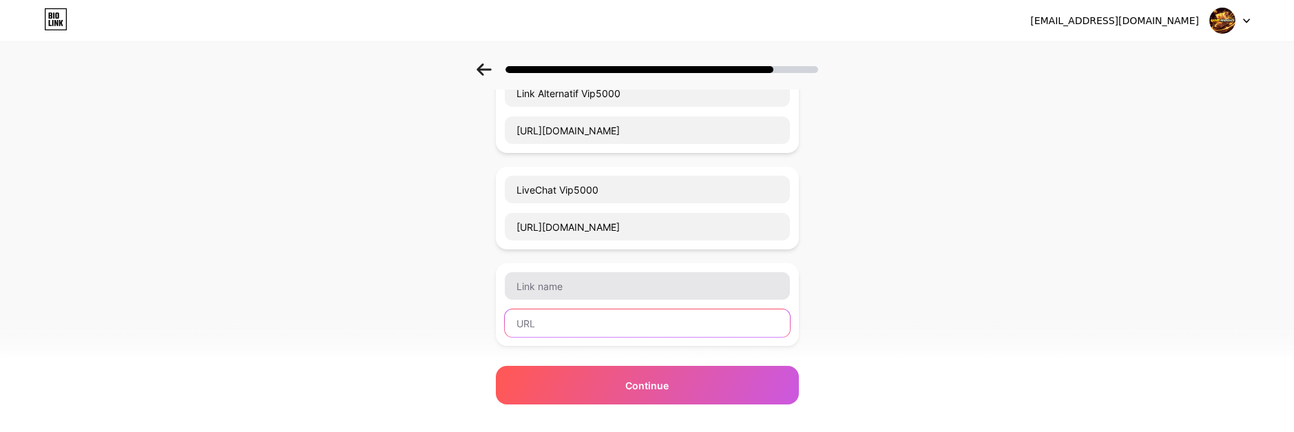
paste input "https://t.me/vip5000group"
type input "https://t.me/vip5000group"
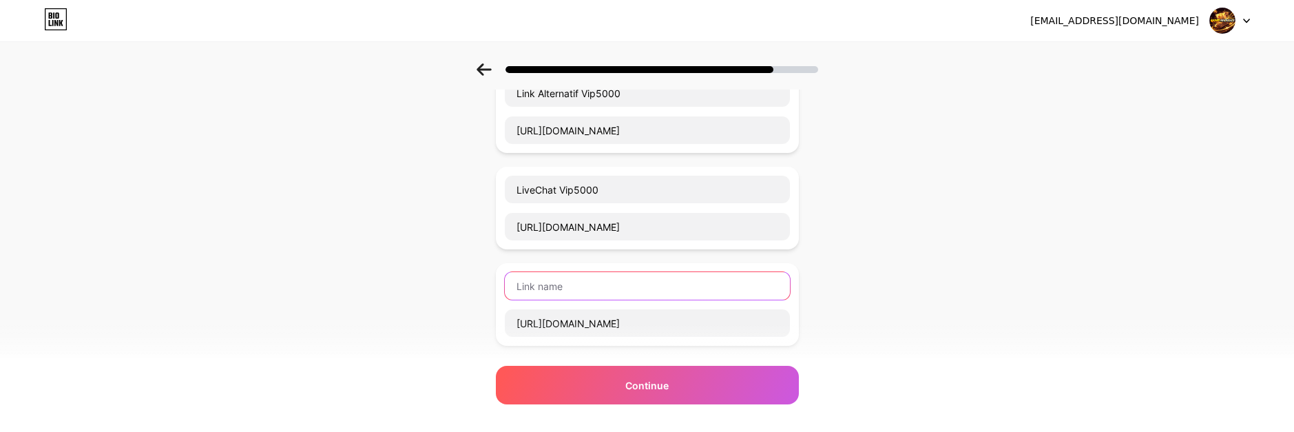
click at [587, 291] on input "text" at bounding box center [647, 286] width 285 height 28
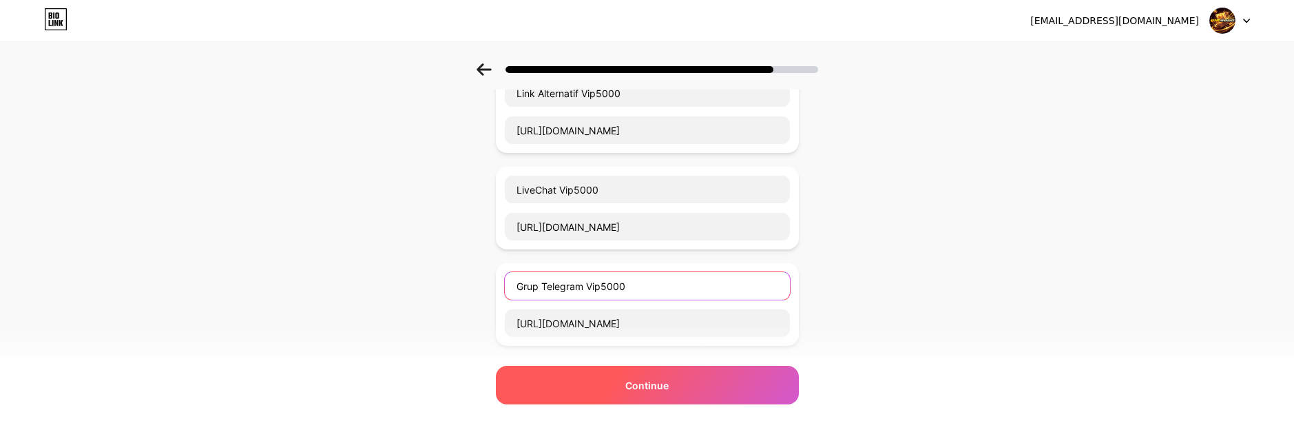
type input "Grup Telegram Vip5000"
click at [633, 375] on div "Continue" at bounding box center [647, 385] width 303 height 39
click at [660, 380] on span "Continue" at bounding box center [646, 385] width 43 height 14
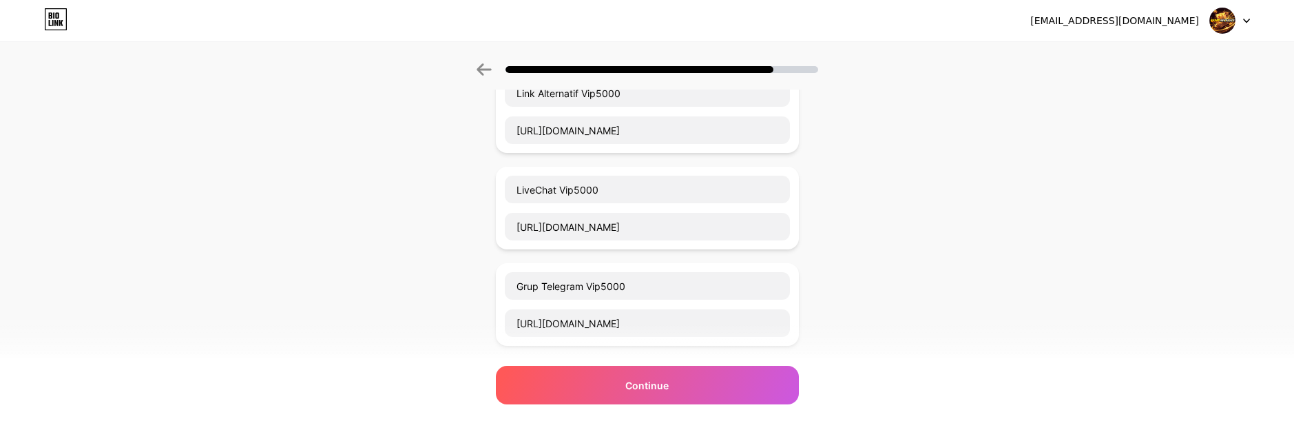
scroll to position [556, 0]
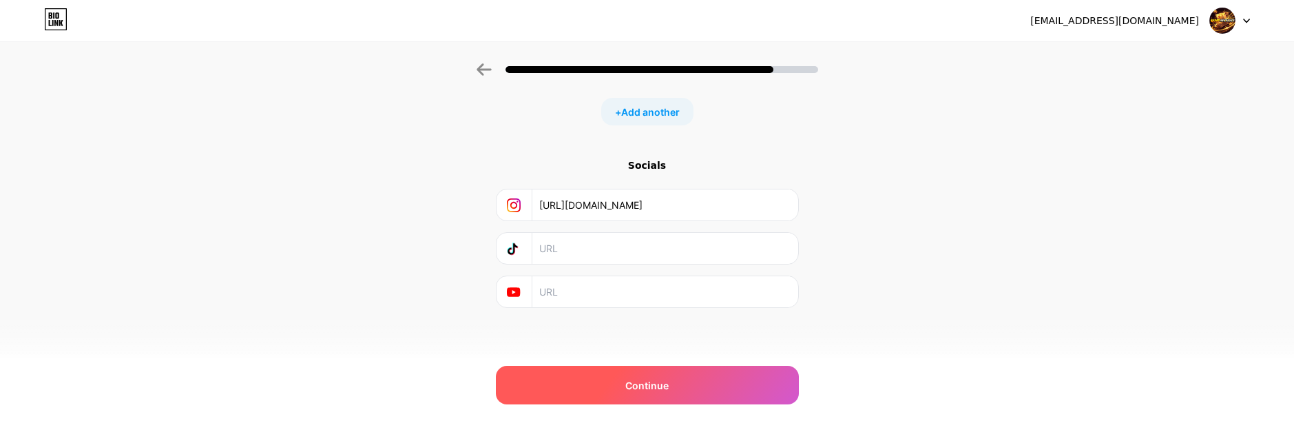
click at [700, 392] on div "Continue" at bounding box center [647, 385] width 303 height 39
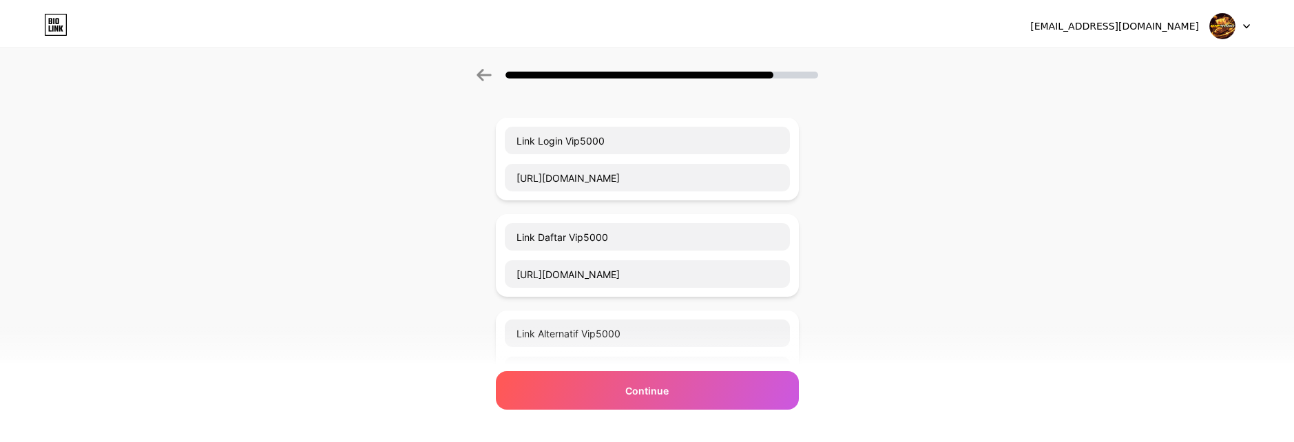
scroll to position [0, 0]
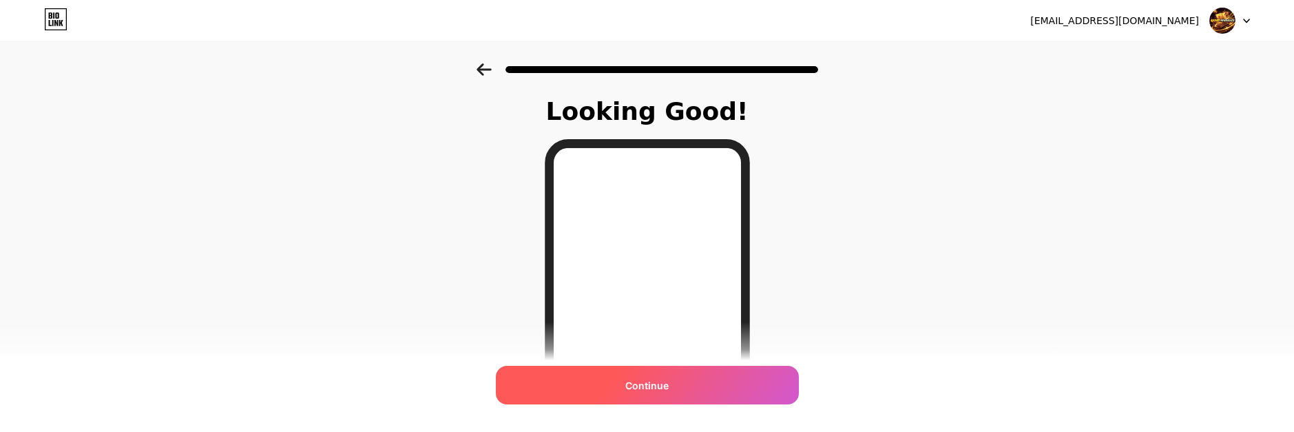
click at [657, 375] on div "Continue" at bounding box center [647, 385] width 303 height 39
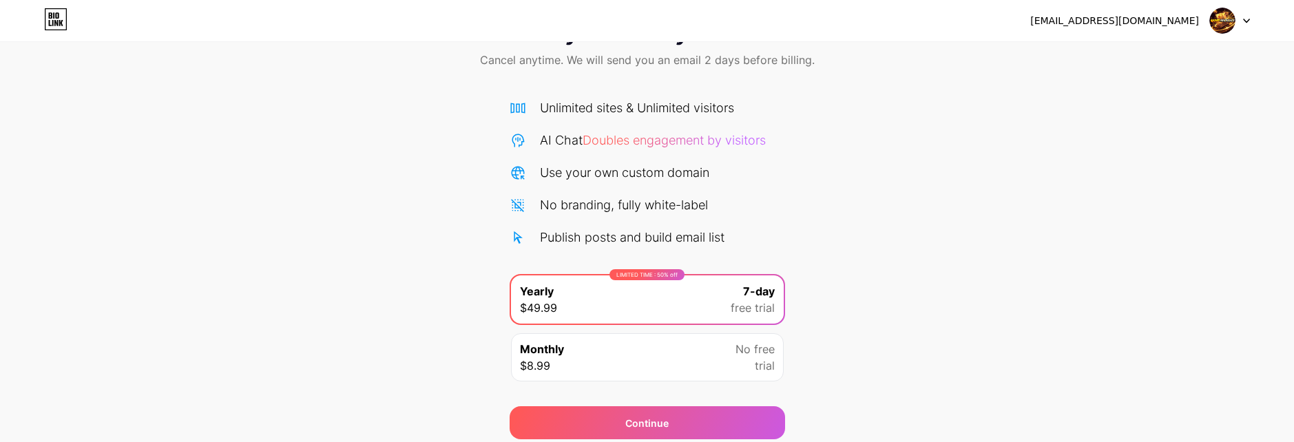
scroll to position [112, 0]
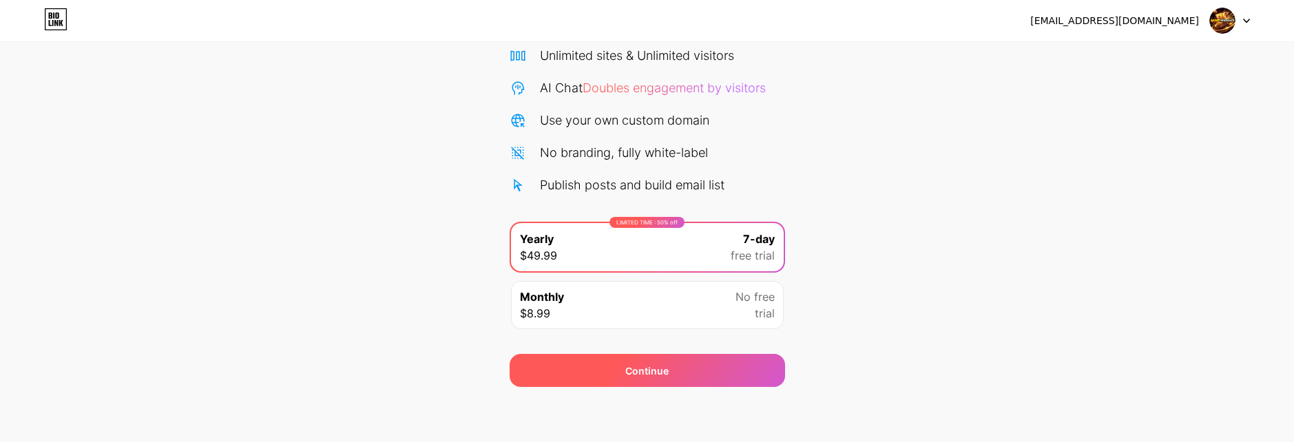
click at [647, 371] on span "Continue" at bounding box center [646, 370] width 43 height 14
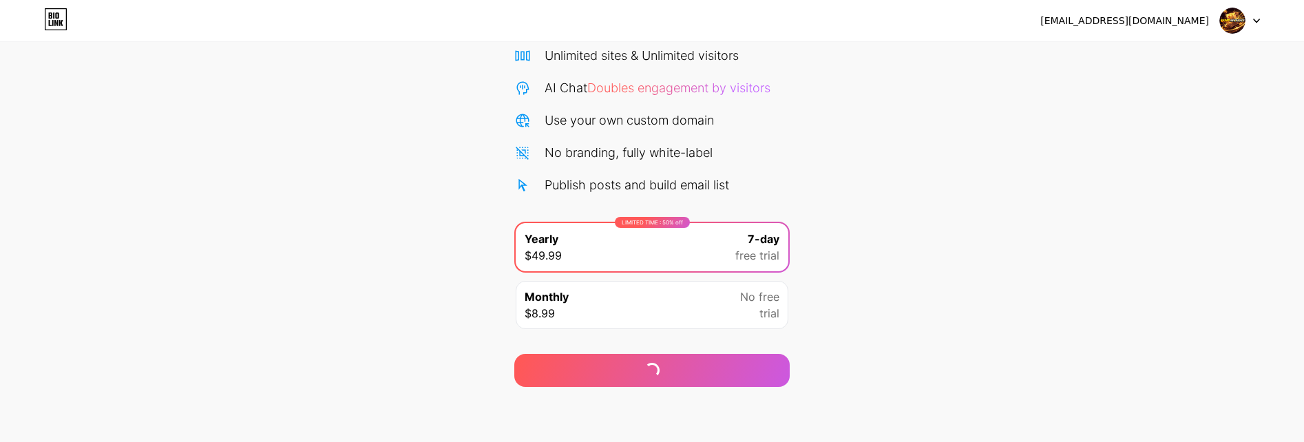
click at [618, 305] on div "Monthly $8.99 No free trial" at bounding box center [652, 305] width 273 height 48
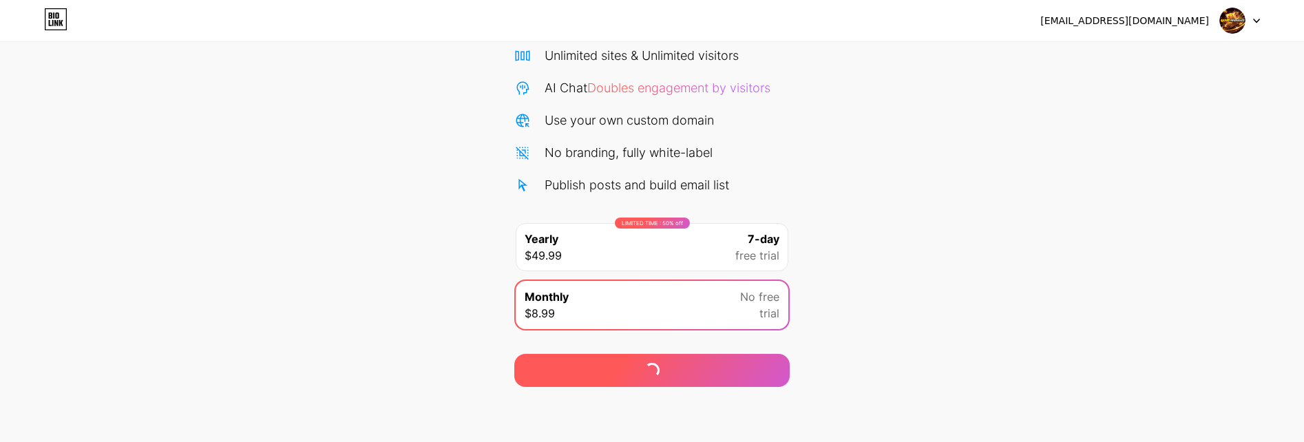
click at [693, 370] on div "Continue" at bounding box center [651, 370] width 275 height 33
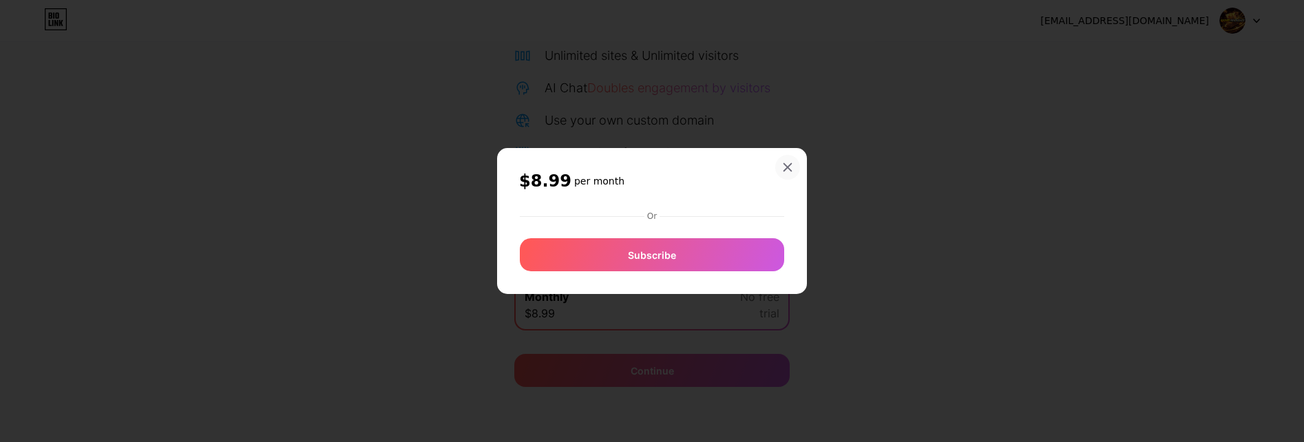
click at [790, 165] on icon at bounding box center [788, 168] width 8 height 8
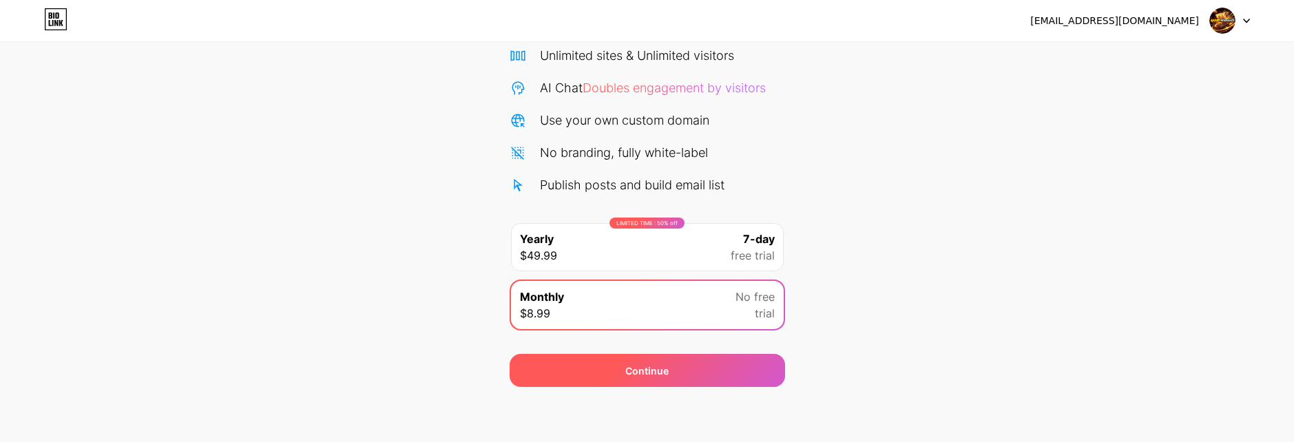
click at [653, 365] on span "Continue" at bounding box center [646, 370] width 43 height 14
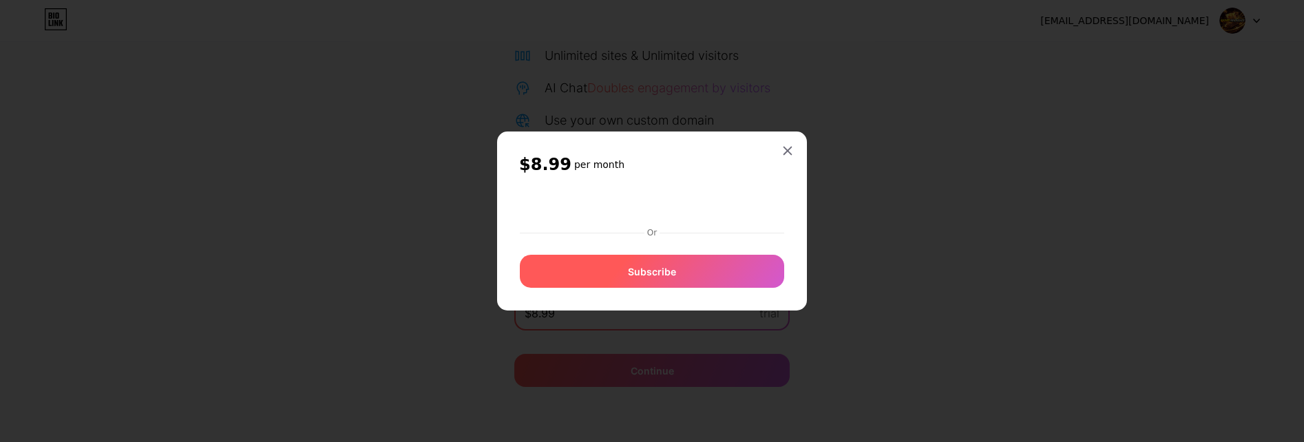
click at [719, 273] on div "Subscribe" at bounding box center [652, 271] width 264 height 33
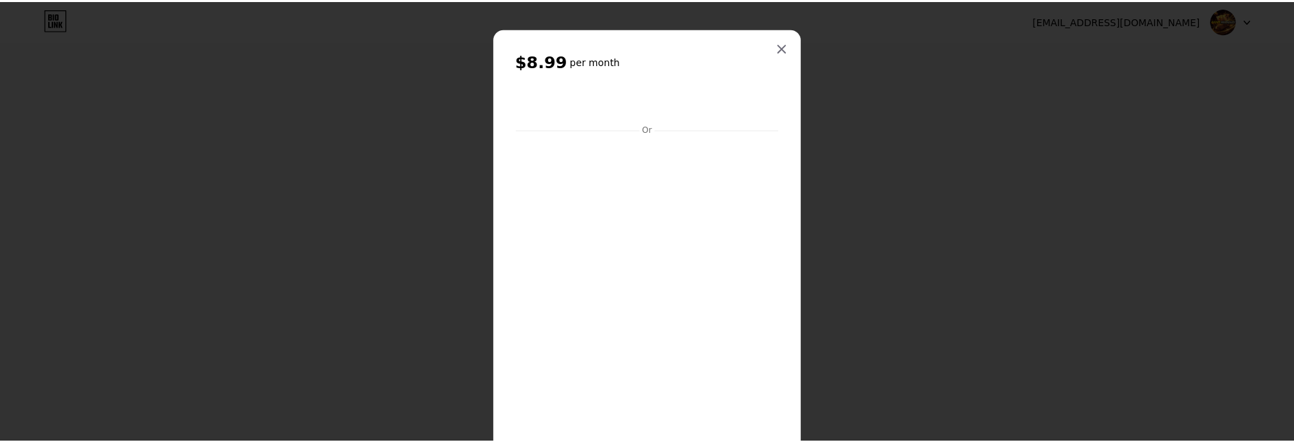
scroll to position [0, 0]
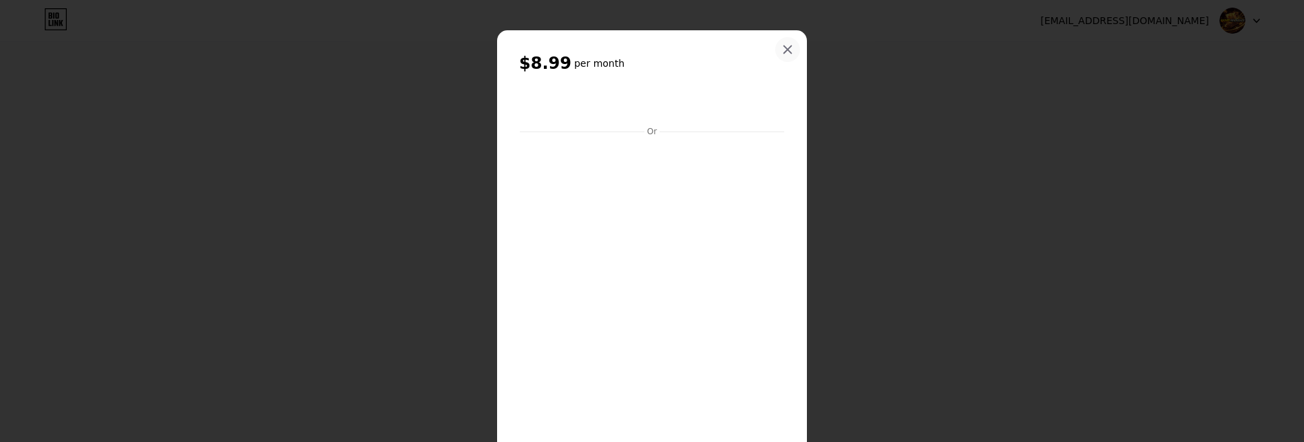
click at [789, 52] on div at bounding box center [787, 49] width 25 height 25
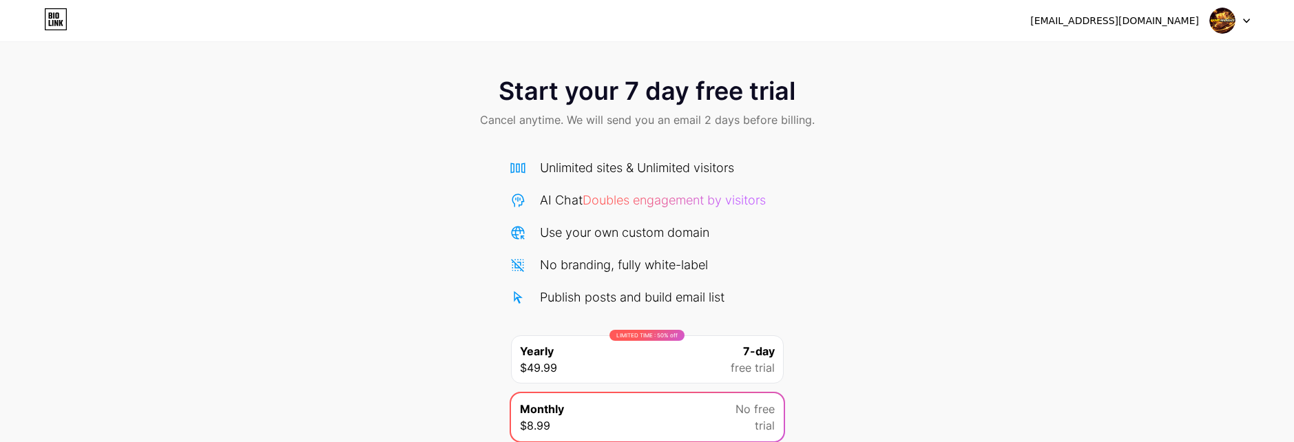
click at [1231, 21] on img at bounding box center [1222, 21] width 26 height 26
click at [61, 20] on icon at bounding box center [55, 19] width 23 height 22
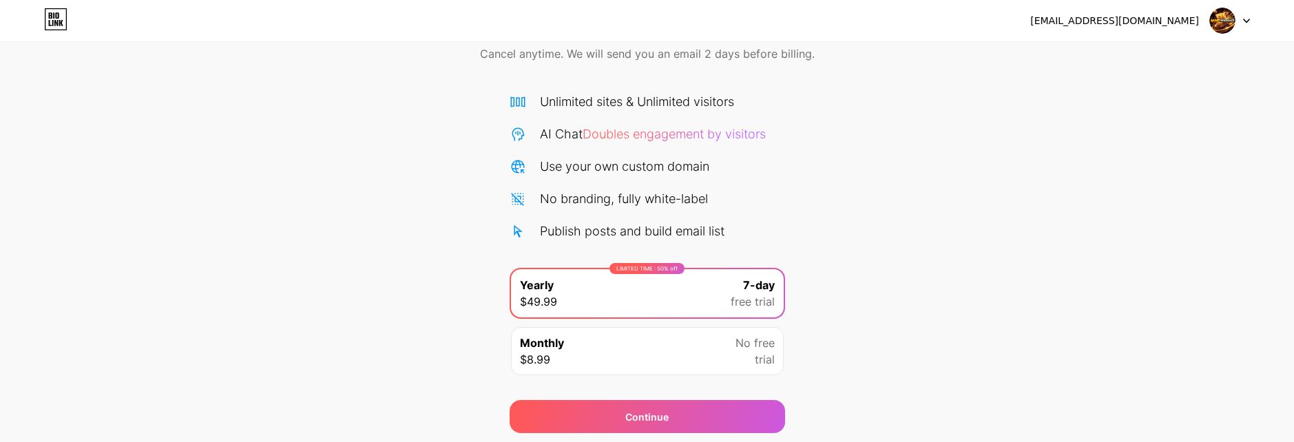
scroll to position [112, 0]
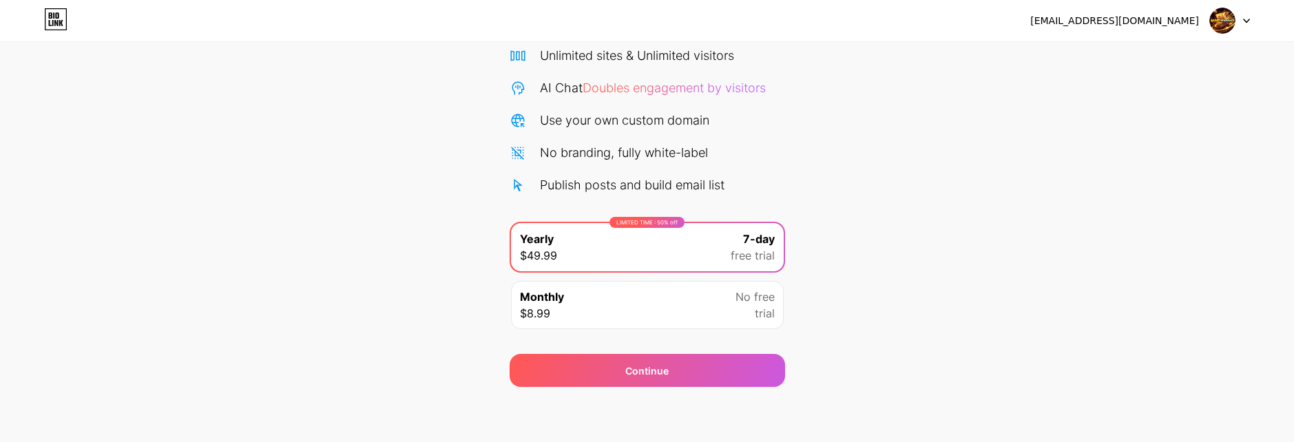
drag, startPoint x: 45, startPoint y: 423, endPoint x: 64, endPoint y: 398, distance: 31.4
click at [45, 423] on div "[EMAIL_ADDRESS][DOMAIN_NAME] Logout Link Copied Start your 7 day free trial Can…" at bounding box center [647, 165] width 1294 height 554
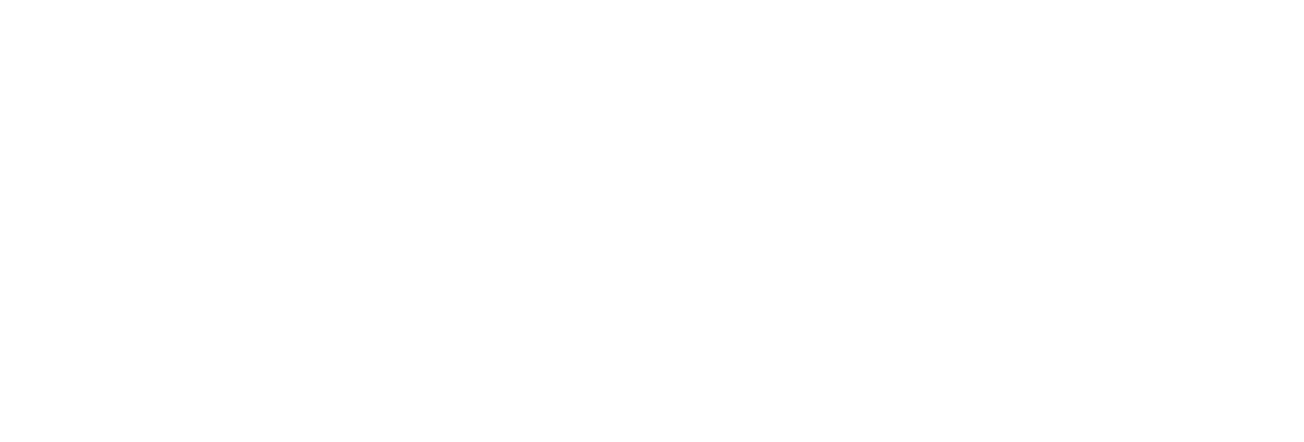
drag, startPoint x: 828, startPoint y: 205, endPoint x: 1025, endPoint y: 105, distance: 221.1
click at [832, 0] on html at bounding box center [652, 0] width 1304 height 0
